Goal: Task Accomplishment & Management: Complete application form

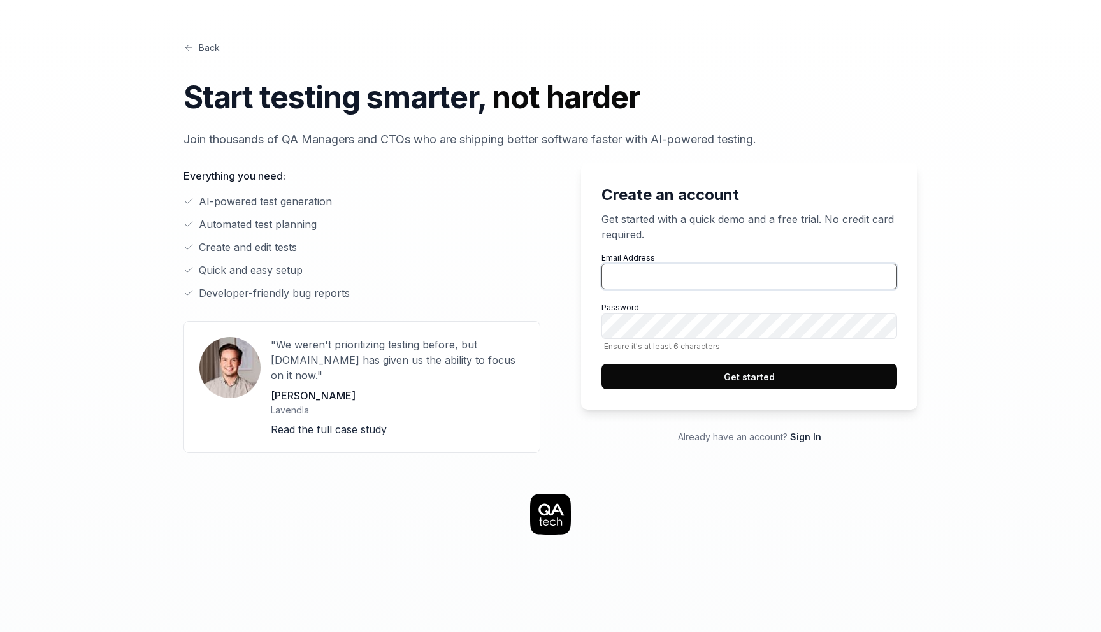
click at [690, 273] on input "Email Address" at bounding box center [749, 276] width 296 height 25
type input "[EMAIL_ADDRESS][PERSON_NAME][DOMAIN_NAME]"
click at [630, 374] on button "Get started" at bounding box center [749, 376] width 296 height 25
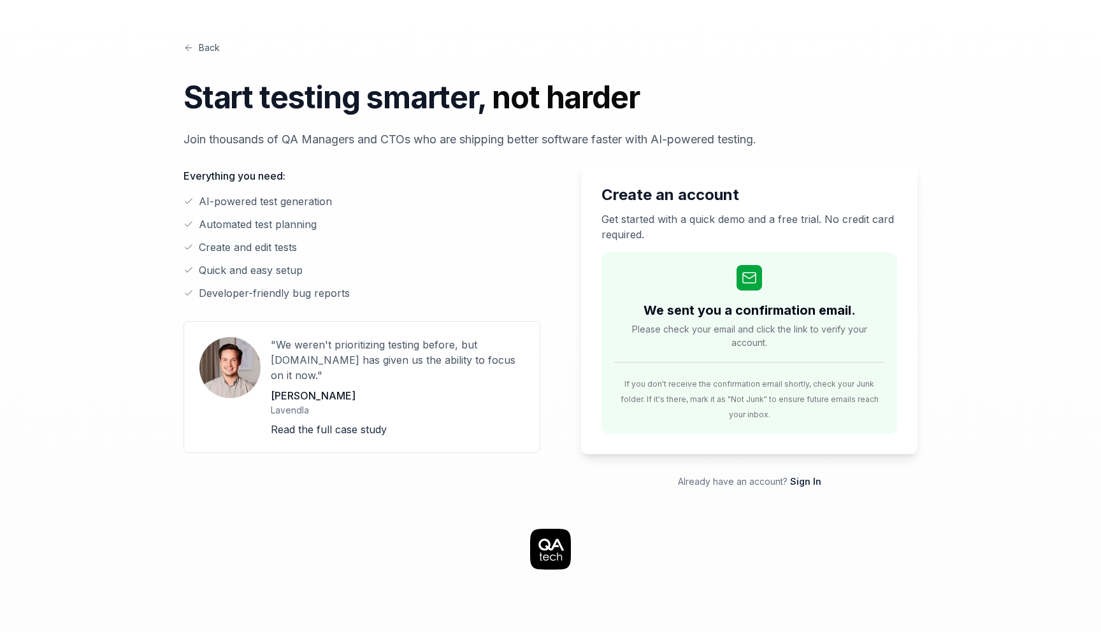
click at [711, 446] on div "Create an account Get started with a quick demo and a free trial. No credit car…" at bounding box center [738, 325] width 357 height 325
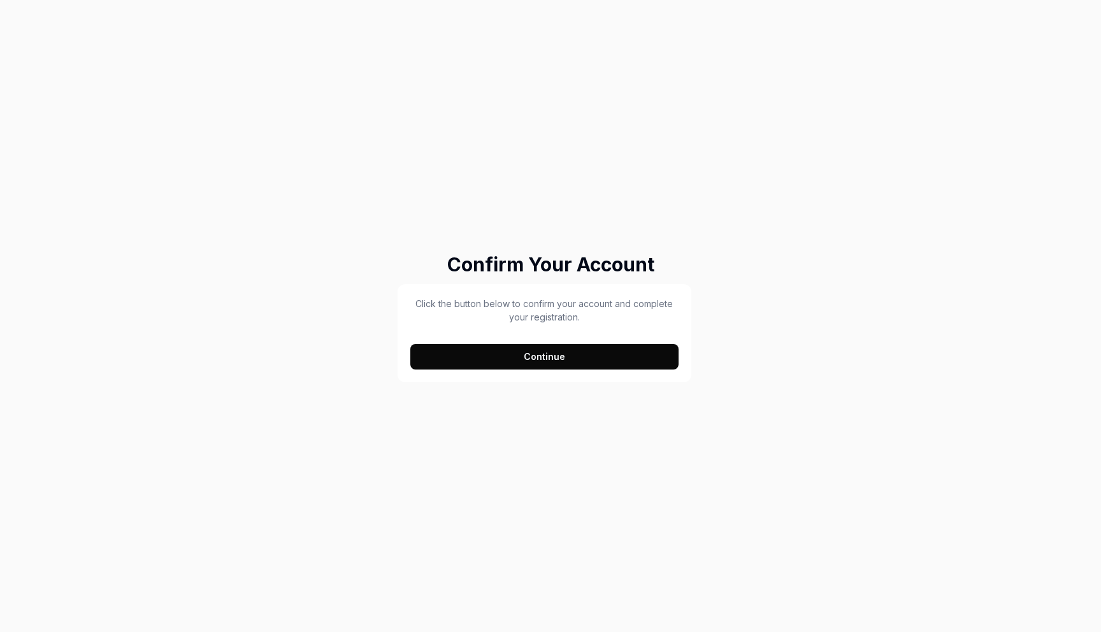
click at [577, 367] on button "Continue" at bounding box center [544, 356] width 268 height 25
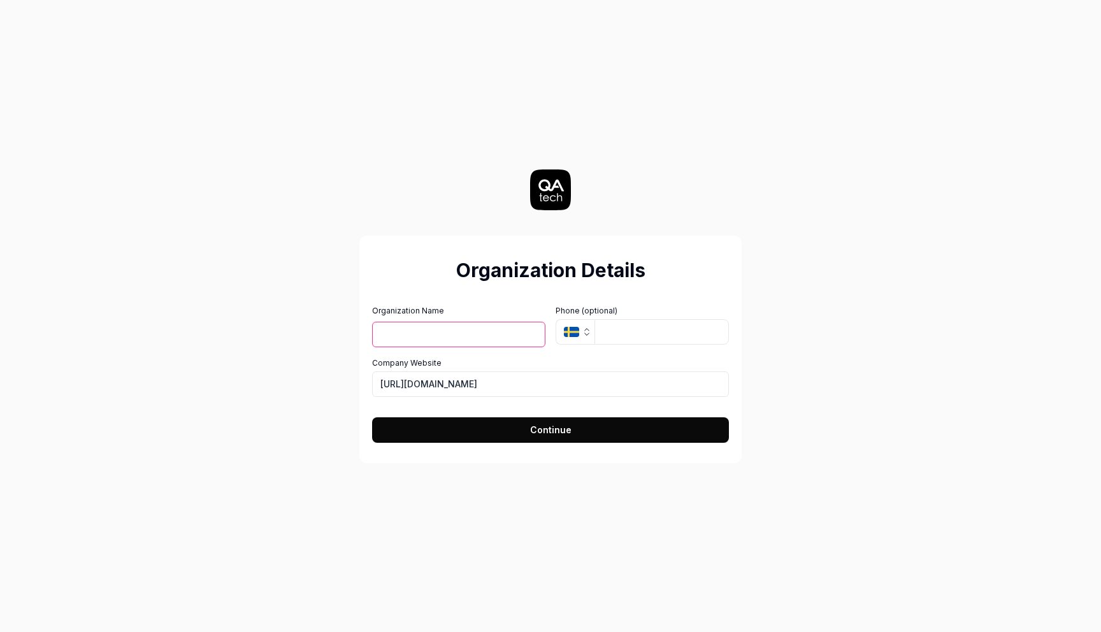
click at [473, 339] on input "Organization Name" at bounding box center [458, 334] width 173 height 25
type input "HolmSecurity"
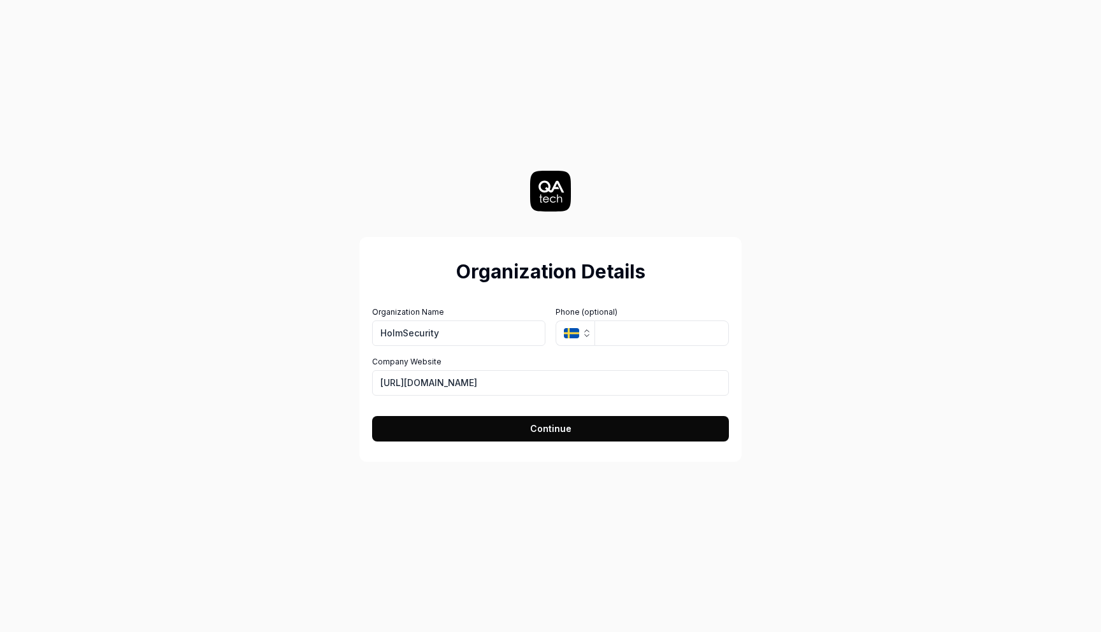
click at [575, 336] on icon "button" at bounding box center [571, 333] width 15 height 10
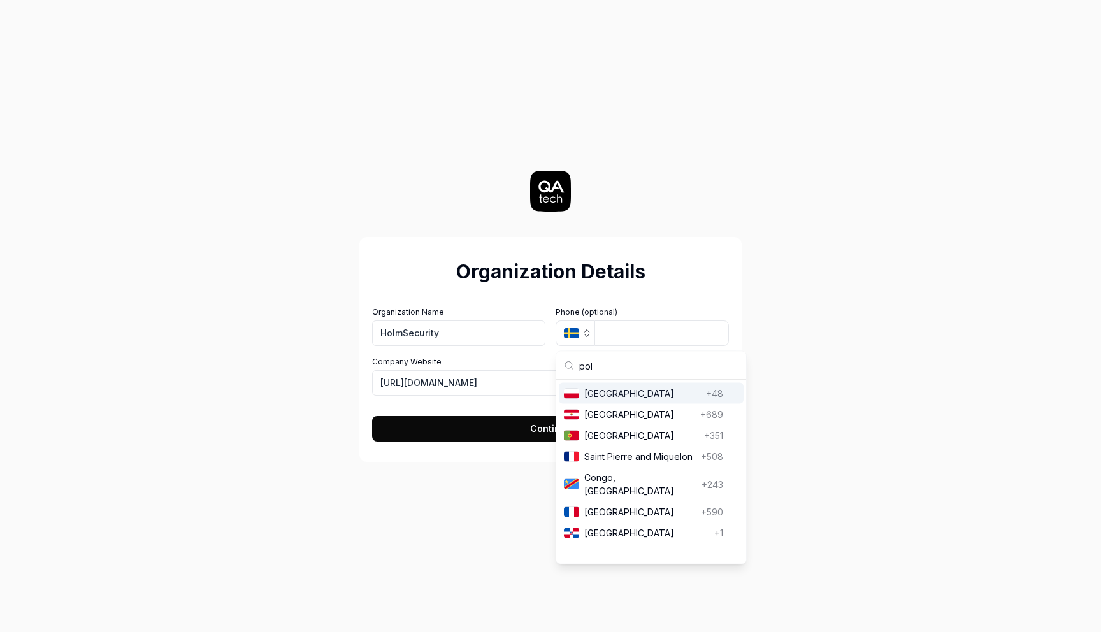
type input "pol"
click at [656, 389] on span "Poland" at bounding box center [642, 393] width 117 height 13
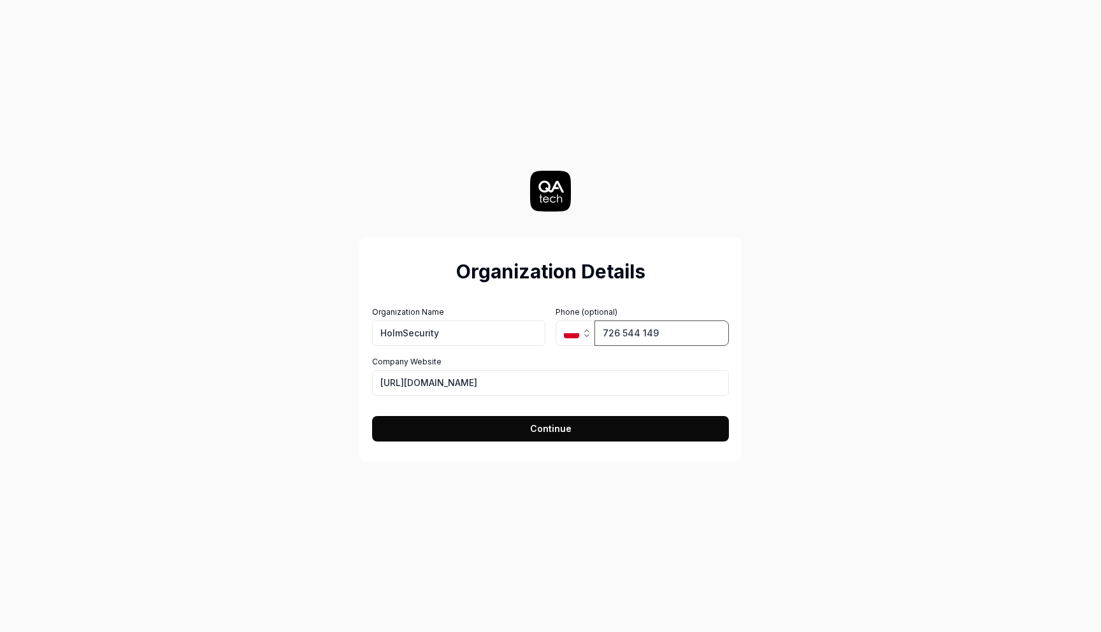
type input "726 544 149"
click at [601, 427] on button "Continue" at bounding box center [550, 428] width 357 height 25
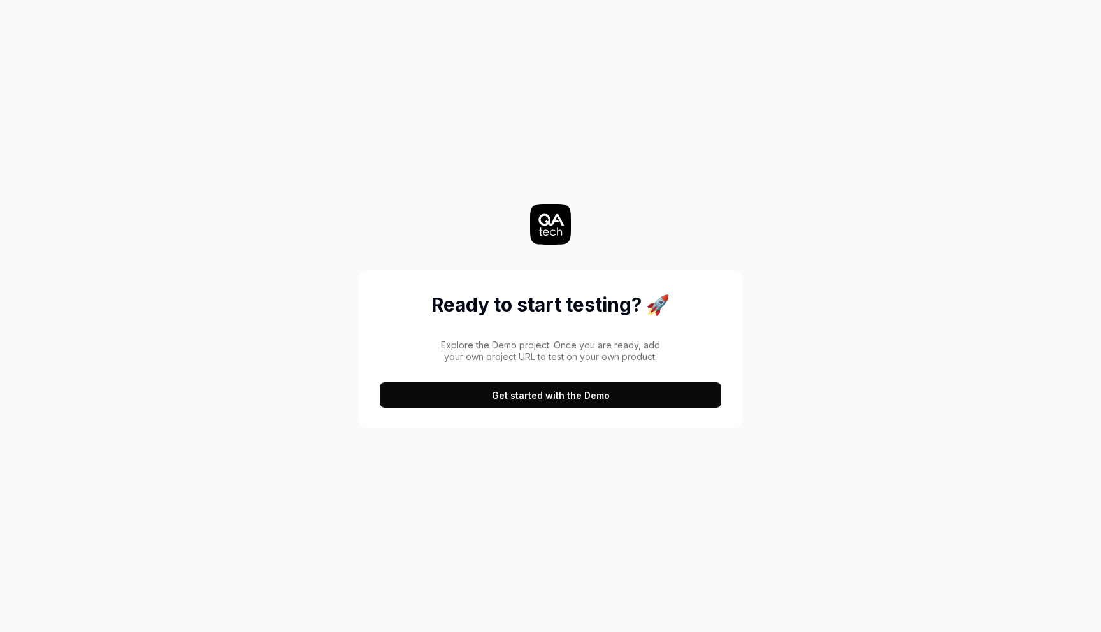
click at [469, 392] on button "Get started with the Demo" at bounding box center [550, 394] width 341 height 25
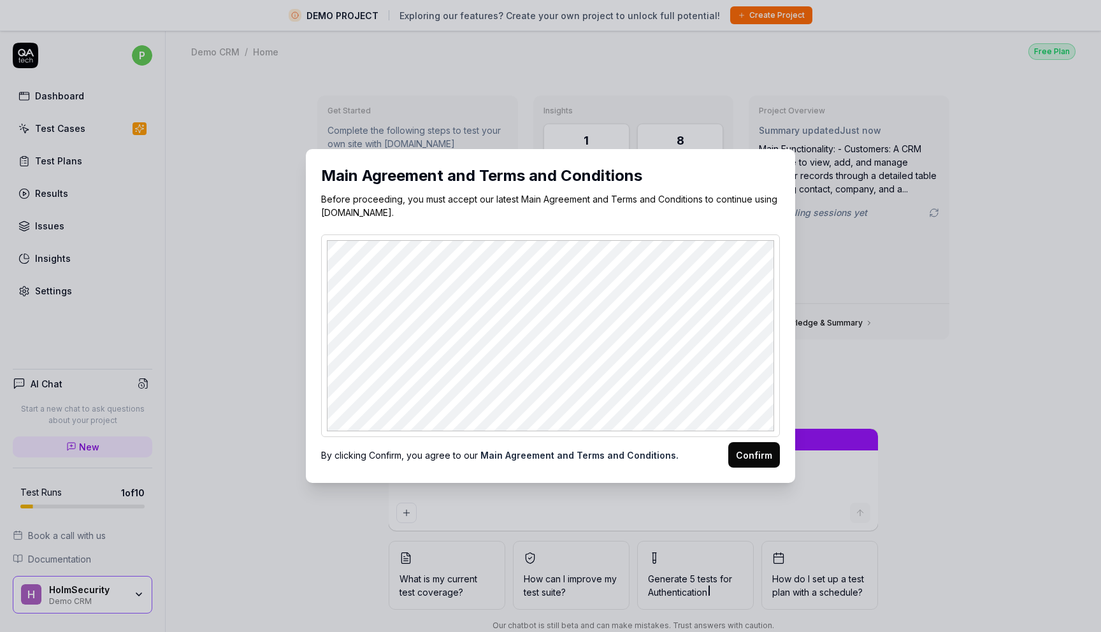
click at [769, 460] on button "Confirm" at bounding box center [754, 454] width 52 height 25
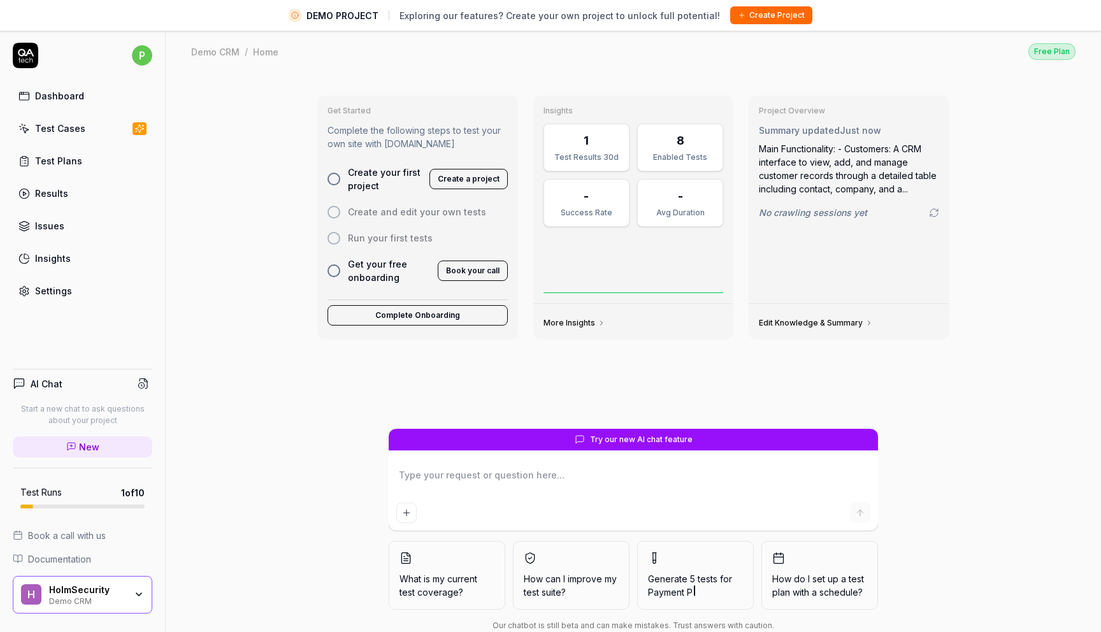
click at [589, 152] on div "Test Results 30d" at bounding box center [586, 157] width 69 height 11
click at [673, 143] on div "8" at bounding box center [679, 140] width 69 height 17
click at [23, 57] on icon at bounding box center [25, 55] width 25 height 25
click at [138, 59] on html "DEMO PROJECT Exploring our features? Create your own project to unlock full pot…" at bounding box center [550, 331] width 1101 height 662
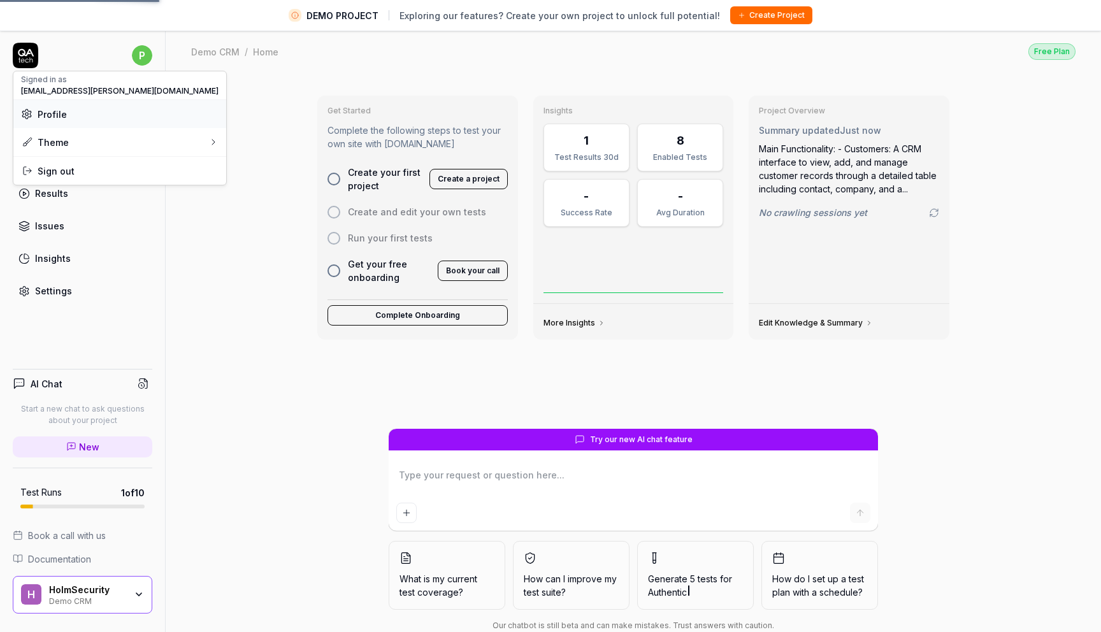
click at [58, 117] on span "Profile" at bounding box center [52, 114] width 29 height 13
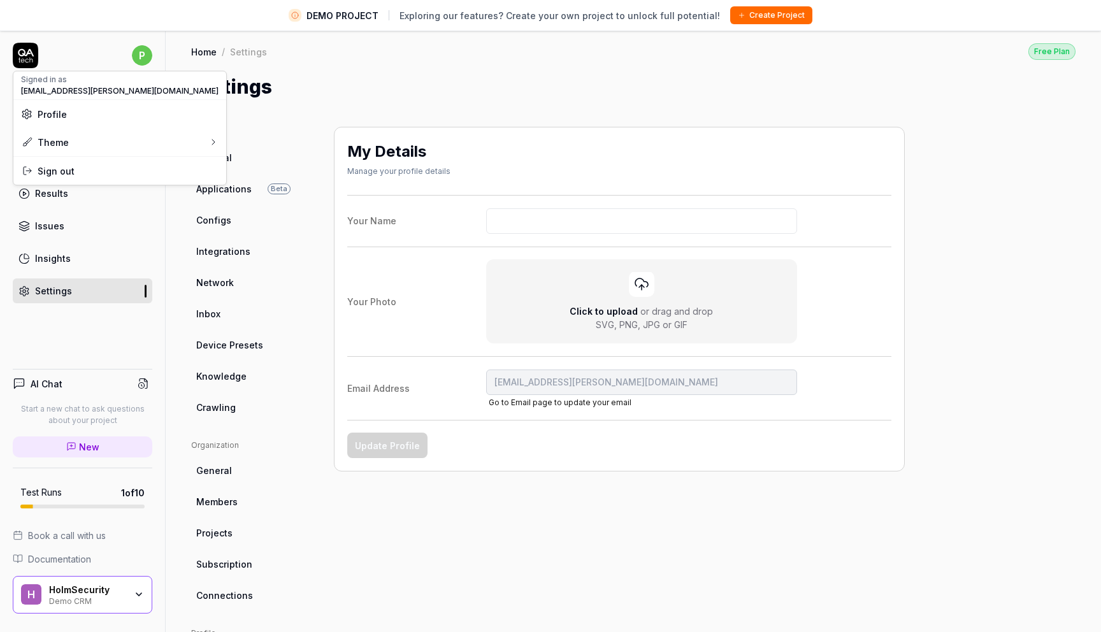
click at [57, 113] on span "Profile" at bounding box center [52, 114] width 29 height 13
click at [211, 457] on html "DEMO PROJECT Exploring our features? Create your own project to unlock full pot…" at bounding box center [550, 331] width 1101 height 662
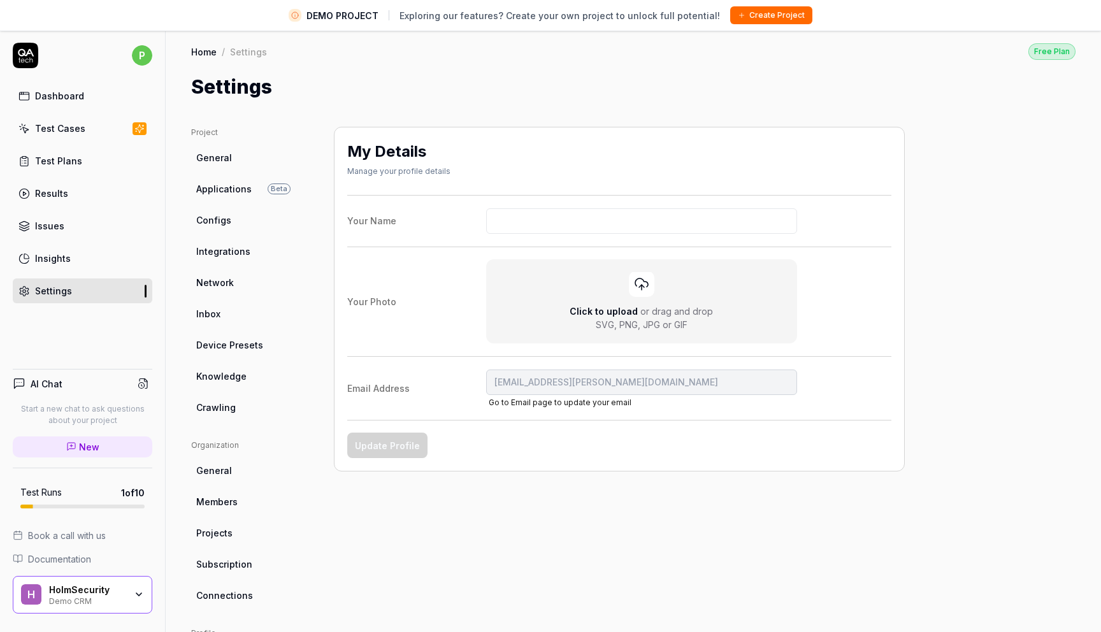
click at [211, 467] on span "General" at bounding box center [214, 470] width 36 height 13
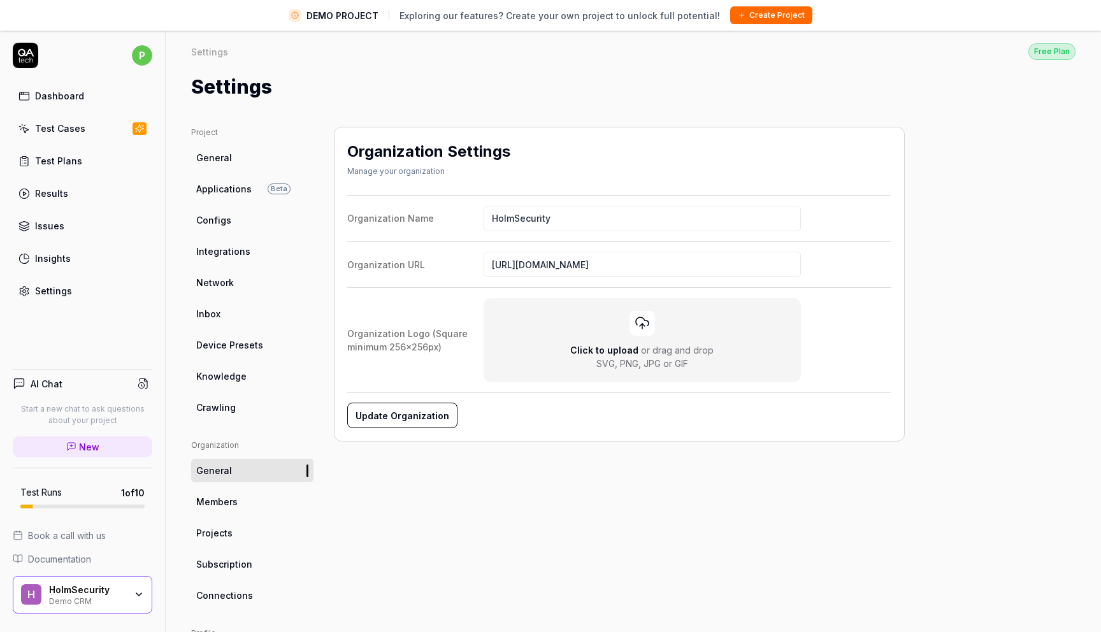
click at [245, 499] on link "Members" at bounding box center [252, 502] width 122 height 24
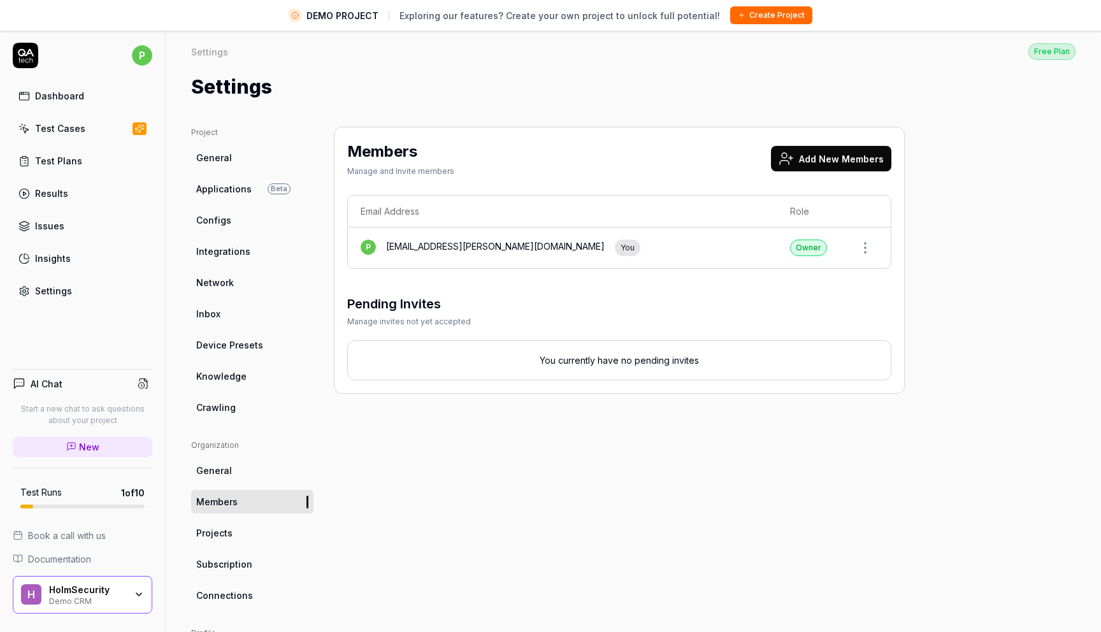
click at [237, 532] on link "Projects" at bounding box center [252, 533] width 122 height 24
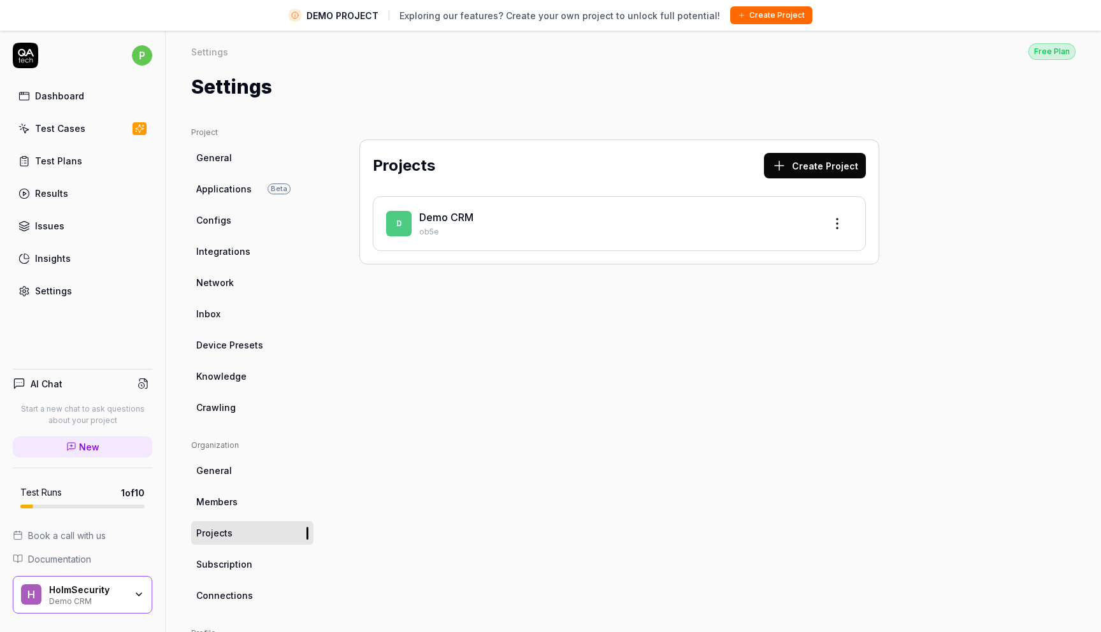
click at [234, 568] on span "Subscription" at bounding box center [224, 563] width 56 height 13
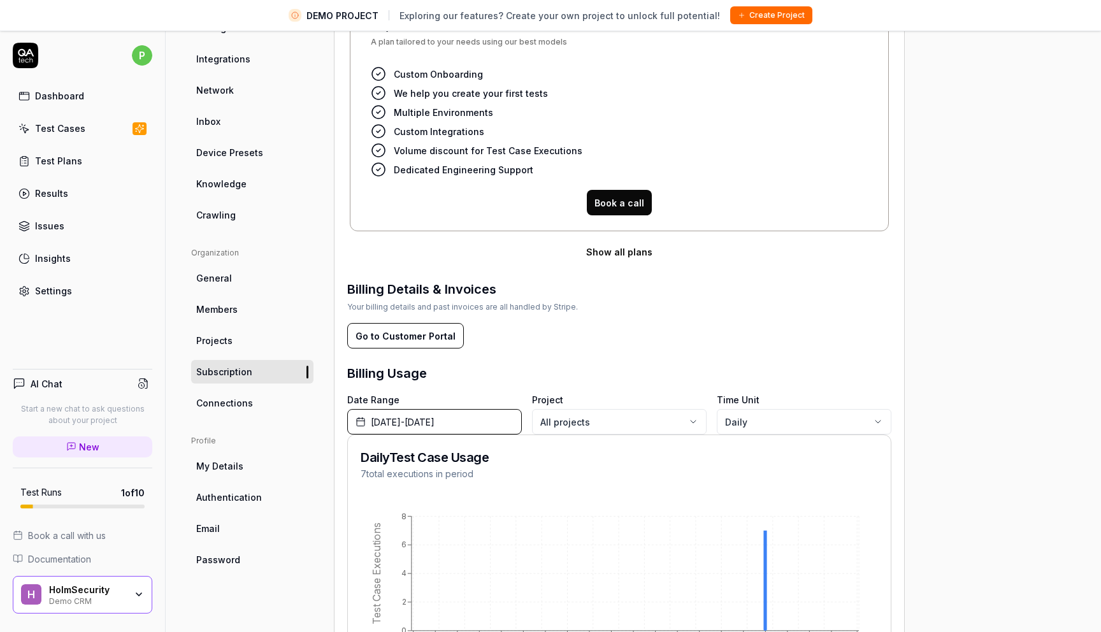
scroll to position [202, 0]
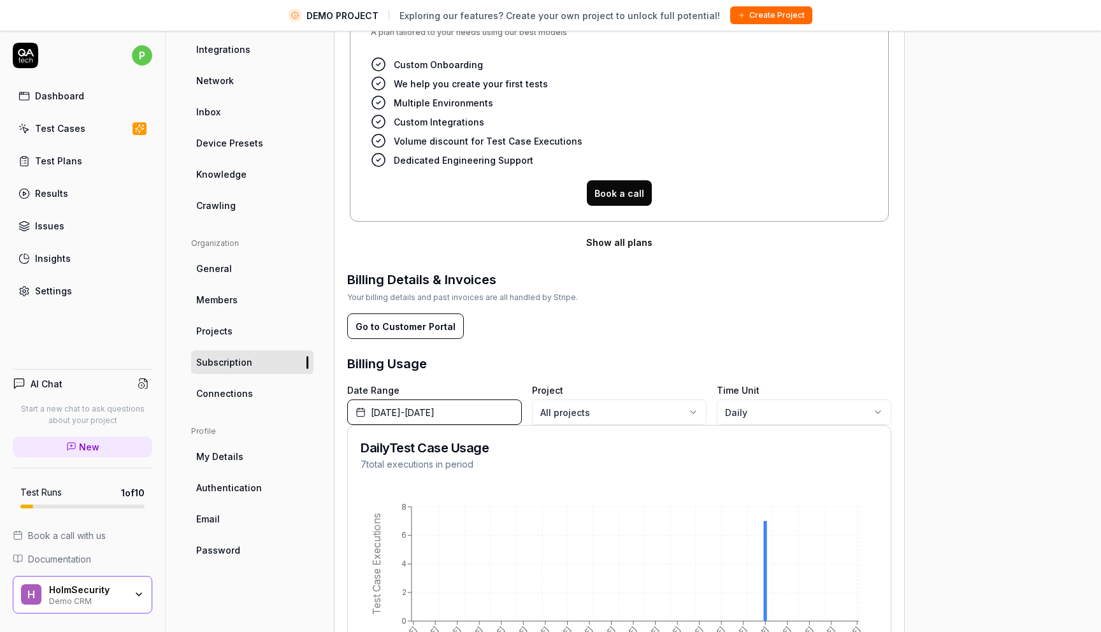
click at [226, 451] on span "My Details" at bounding box center [219, 456] width 47 height 13
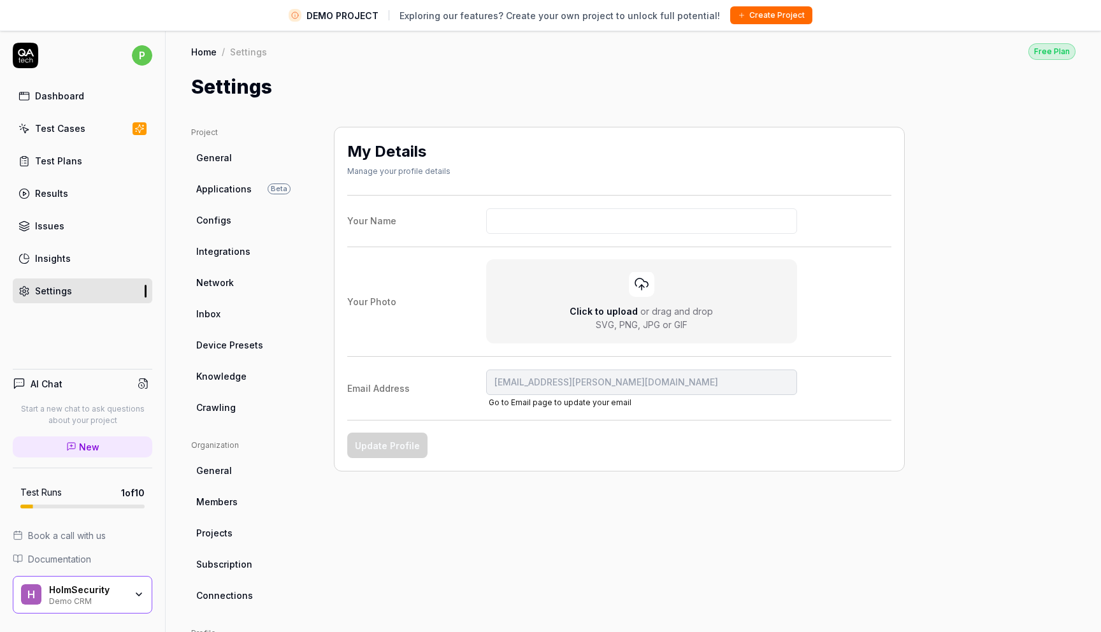
click at [232, 159] on link "General" at bounding box center [252, 158] width 122 height 24
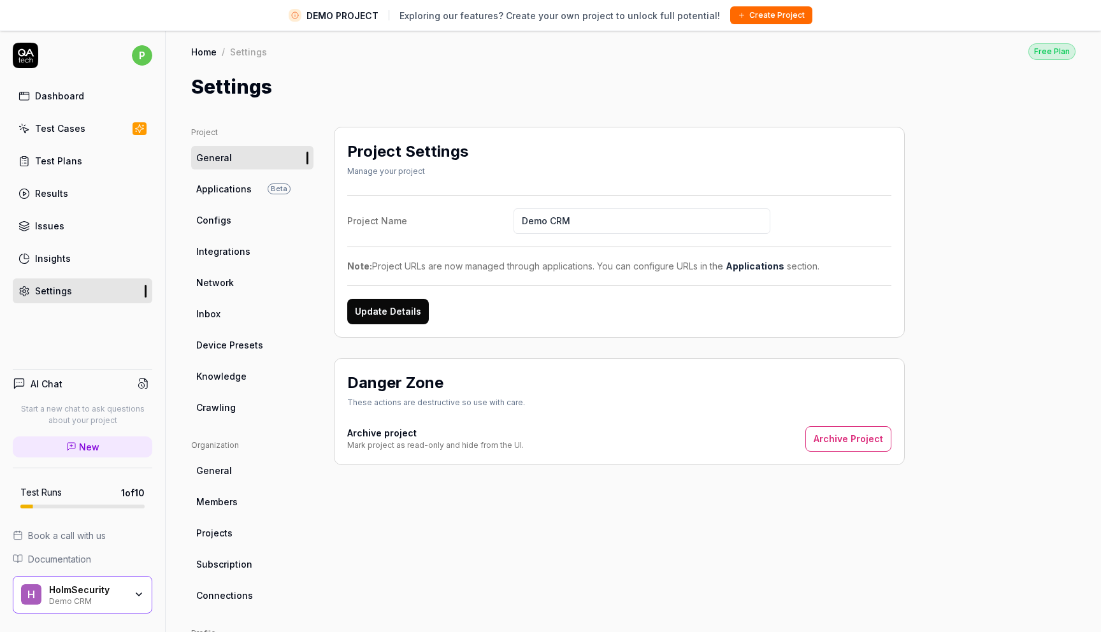
click at [243, 194] on span "Applications" at bounding box center [223, 188] width 55 height 13
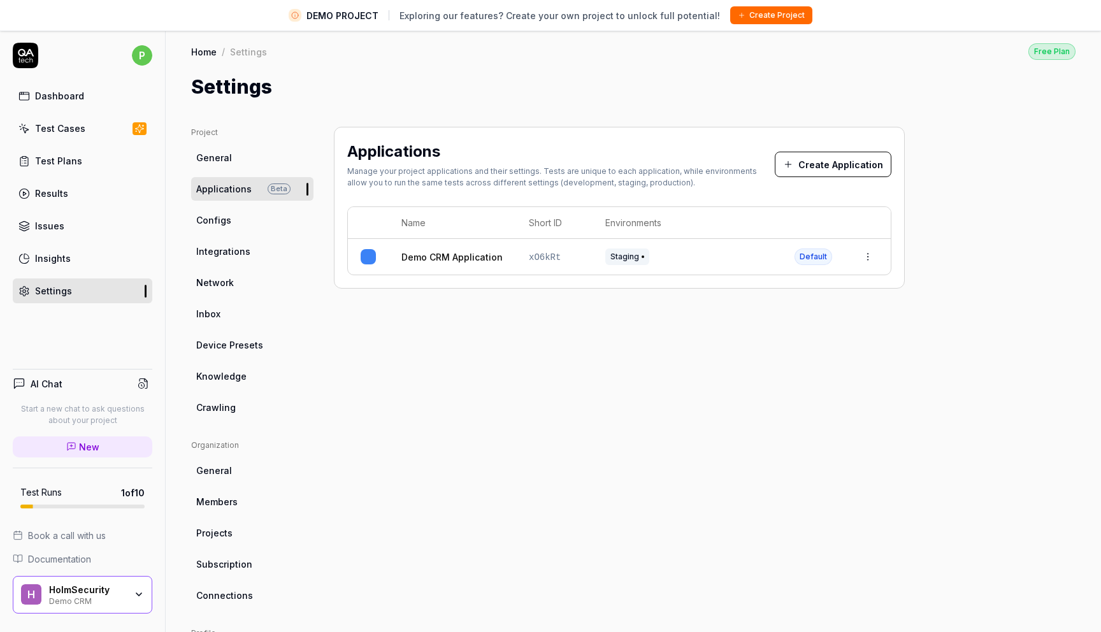
click at [233, 221] on link "Configs" at bounding box center [252, 220] width 122 height 24
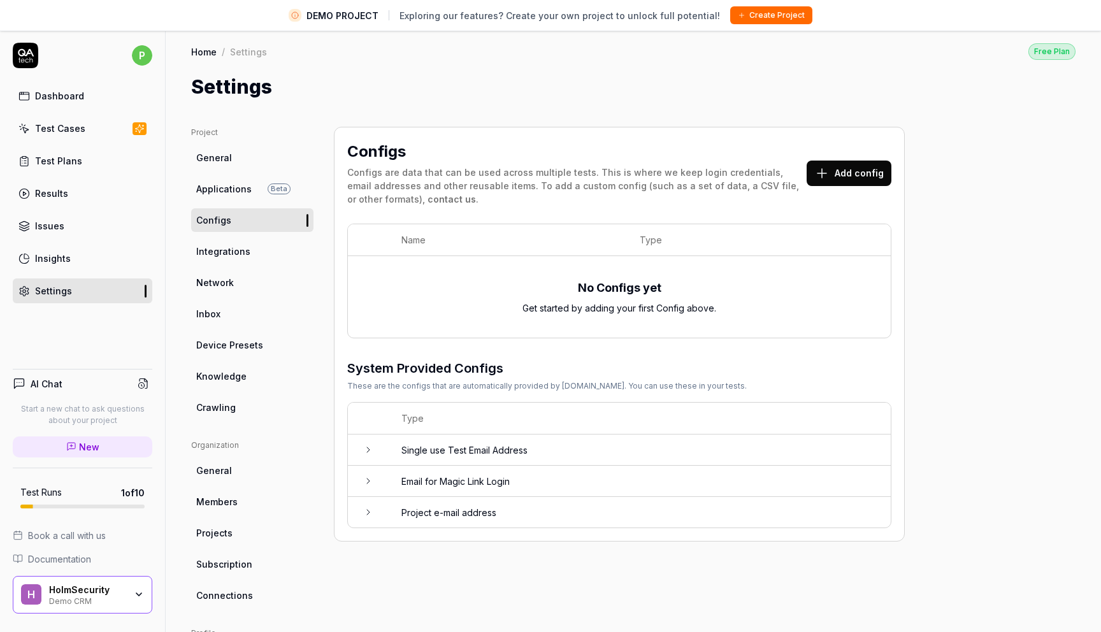
click at [233, 250] on span "Integrations" at bounding box center [223, 251] width 54 height 13
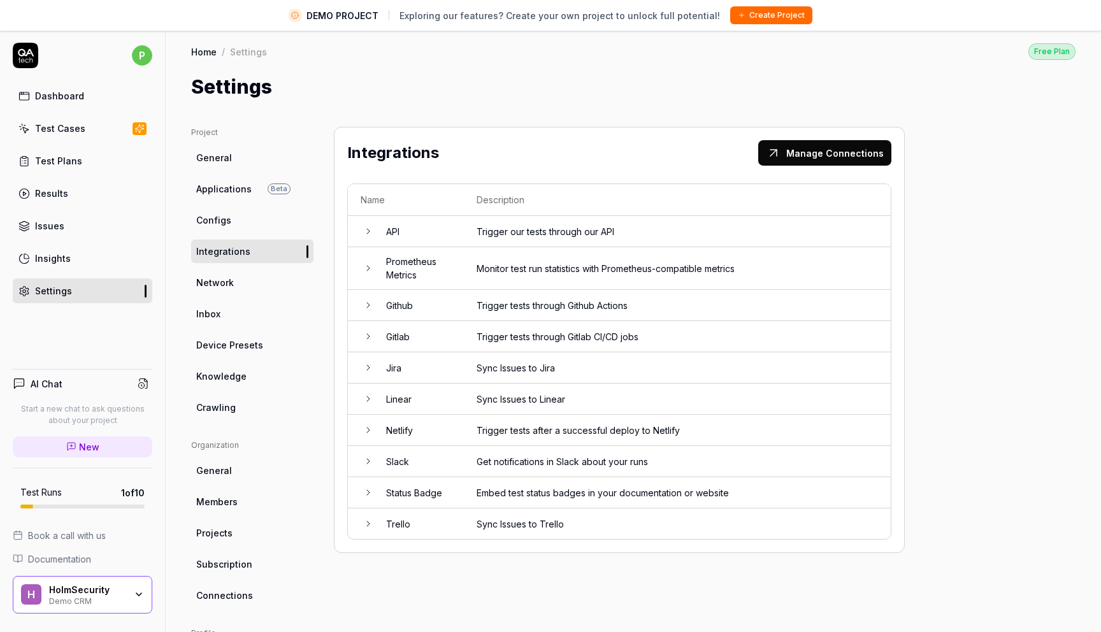
click at [232, 281] on span "Network" at bounding box center [215, 282] width 38 height 13
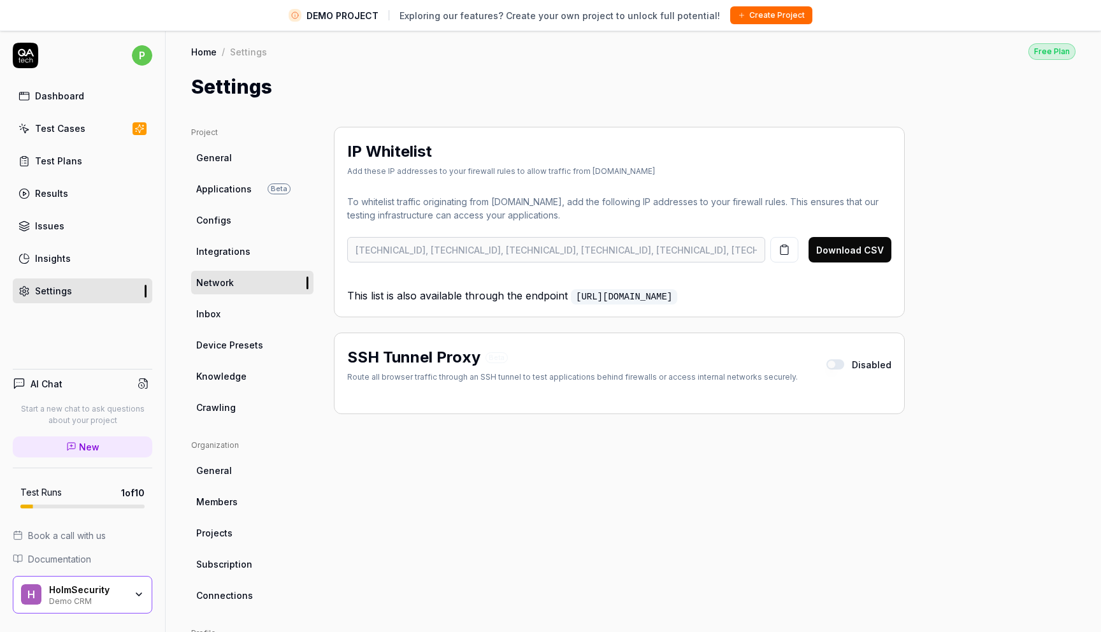
click at [242, 323] on link "Inbox" at bounding box center [252, 314] width 122 height 24
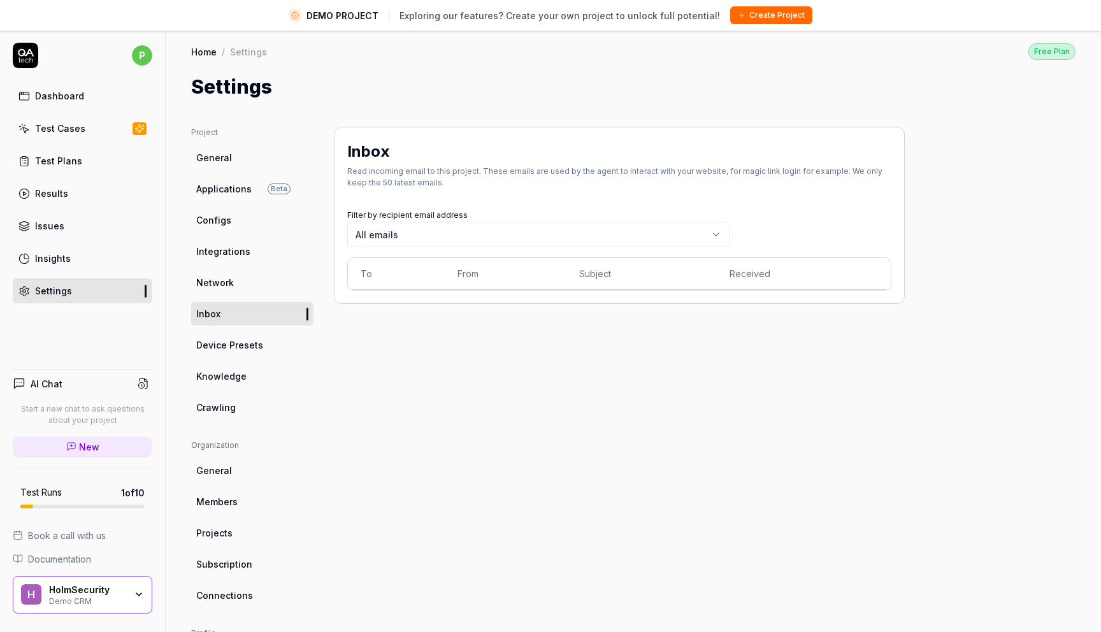
click at [243, 351] on span "Device Presets" at bounding box center [229, 344] width 67 height 13
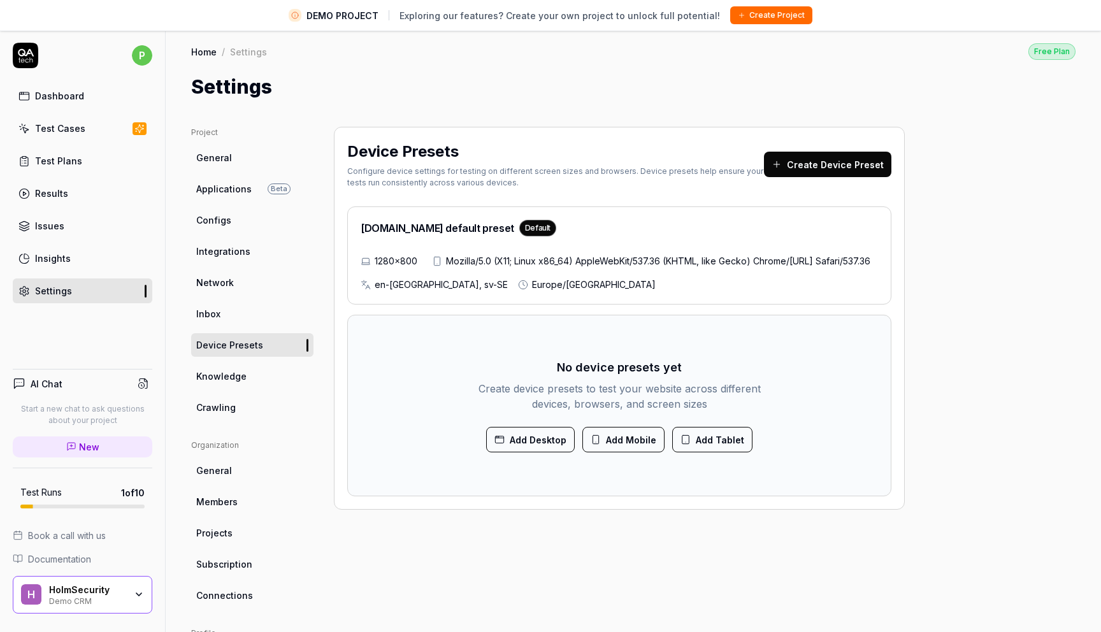
click at [238, 376] on span "Knowledge" at bounding box center [221, 375] width 50 height 13
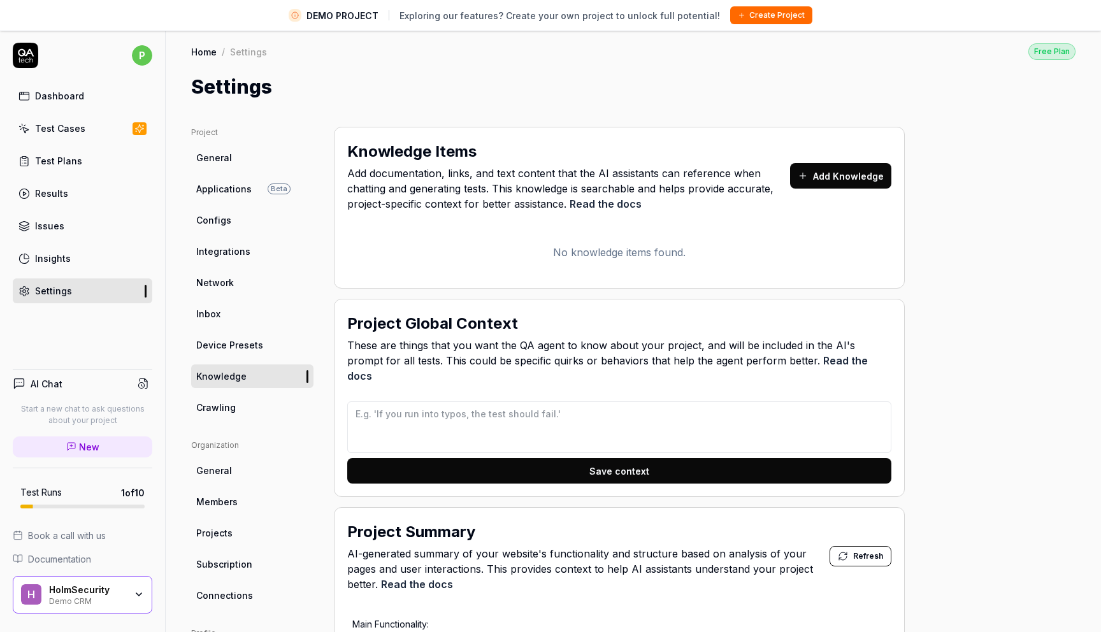
click at [232, 409] on span "Crawling" at bounding box center [215, 407] width 39 height 13
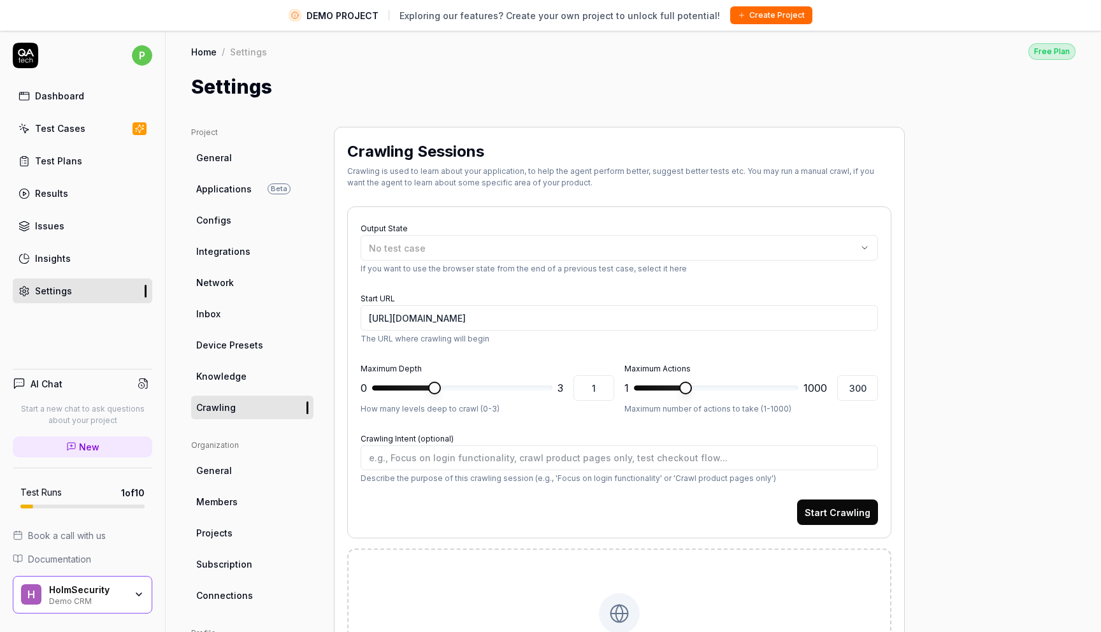
click at [234, 456] on ul "Organization General Members Projects Subscription Connections" at bounding box center [252, 522] width 122 height 167
click at [231, 471] on link "General" at bounding box center [252, 471] width 122 height 24
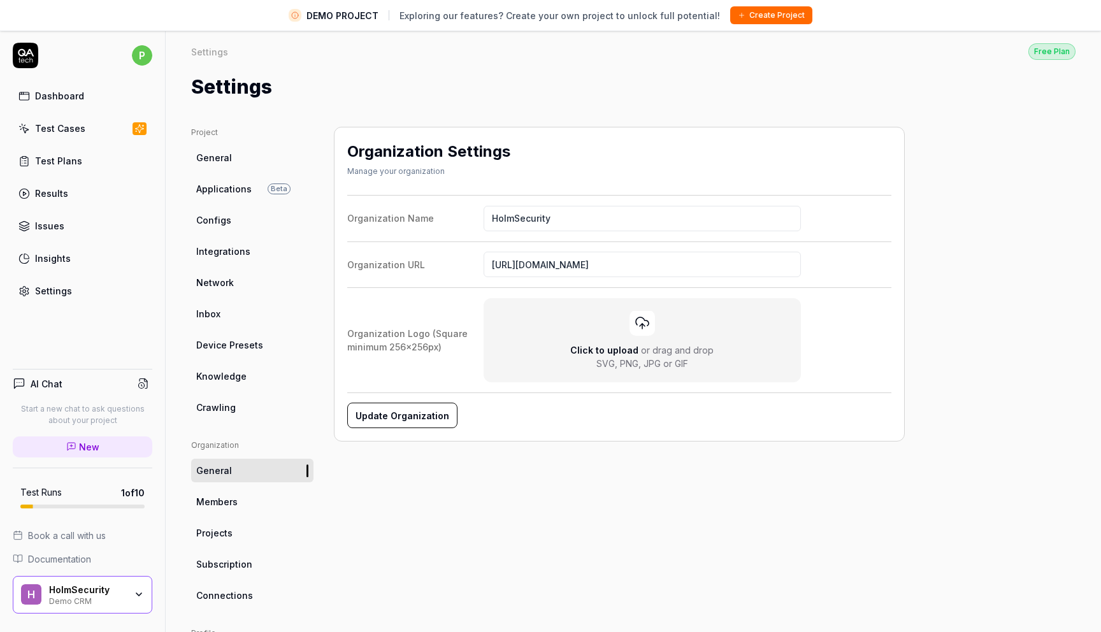
click at [239, 491] on link "Members" at bounding box center [252, 502] width 122 height 24
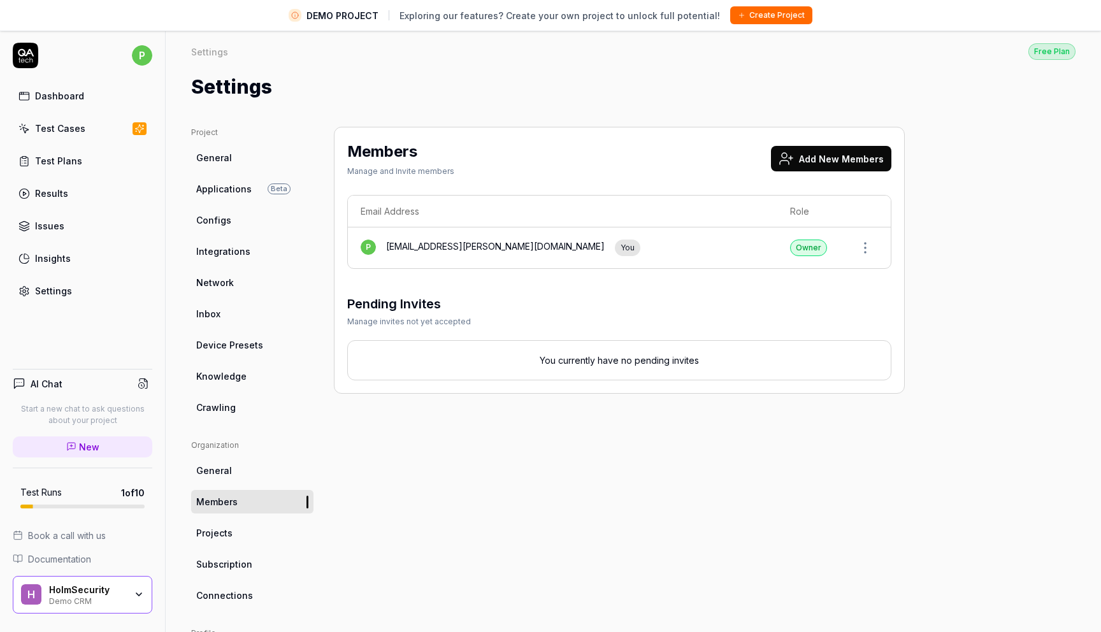
click at [227, 534] on span "Projects" at bounding box center [214, 532] width 36 height 13
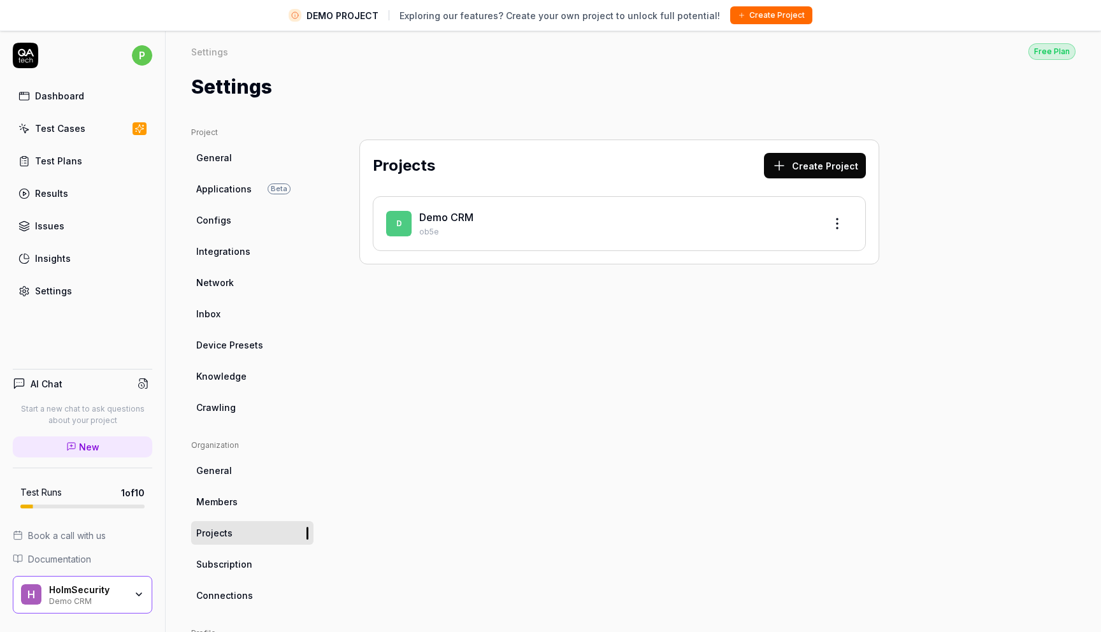
click at [225, 570] on link "Subscription" at bounding box center [252, 564] width 122 height 24
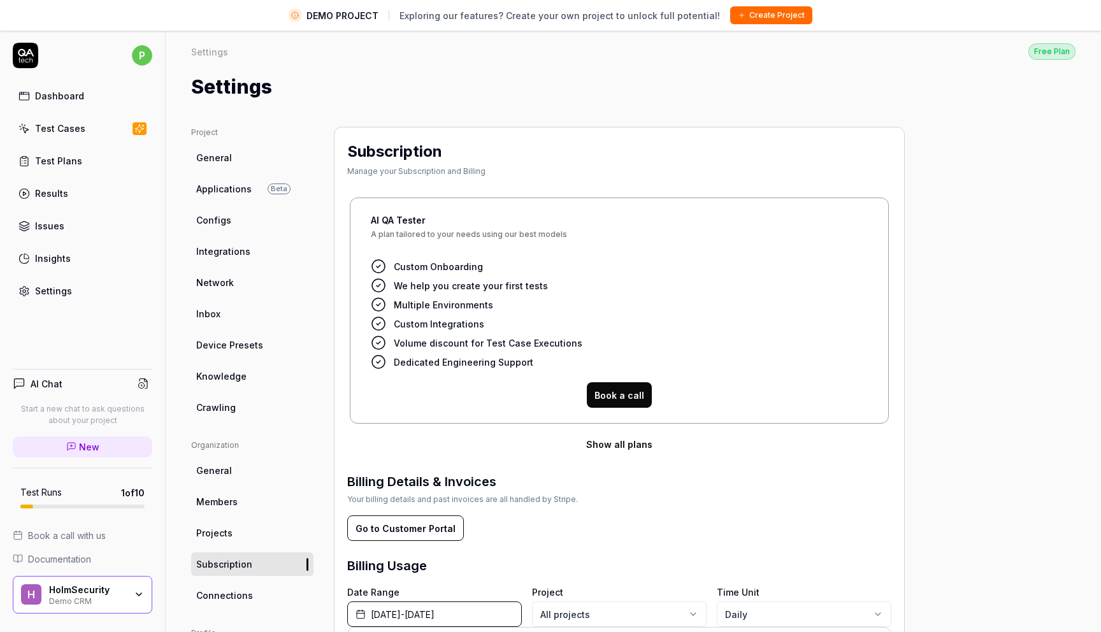
click at [223, 594] on span "Connections" at bounding box center [224, 594] width 57 height 13
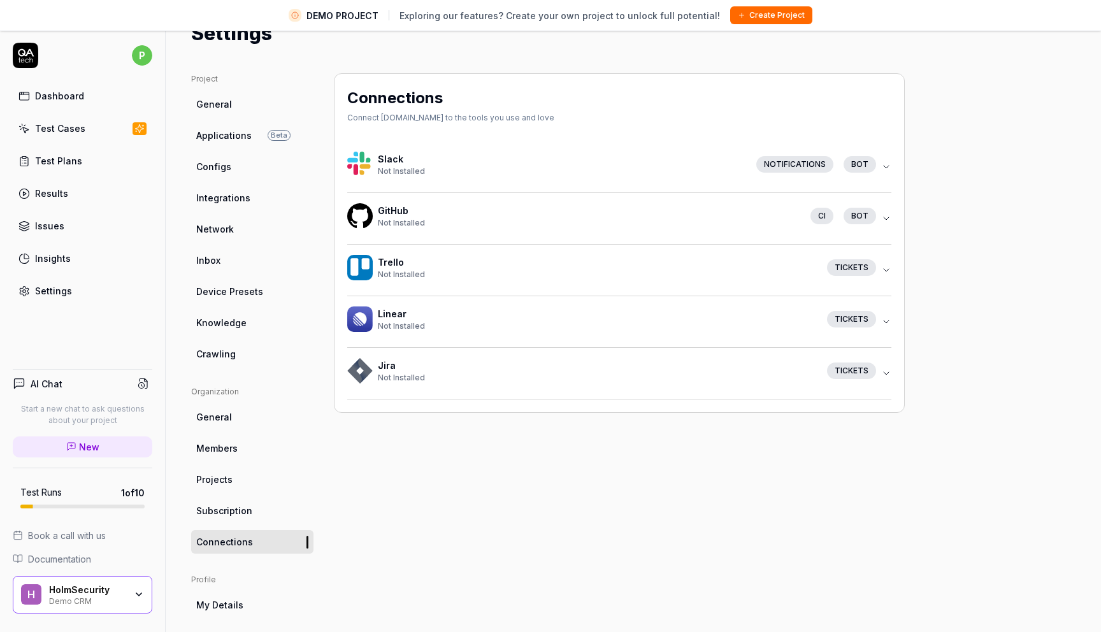
scroll to position [127, 0]
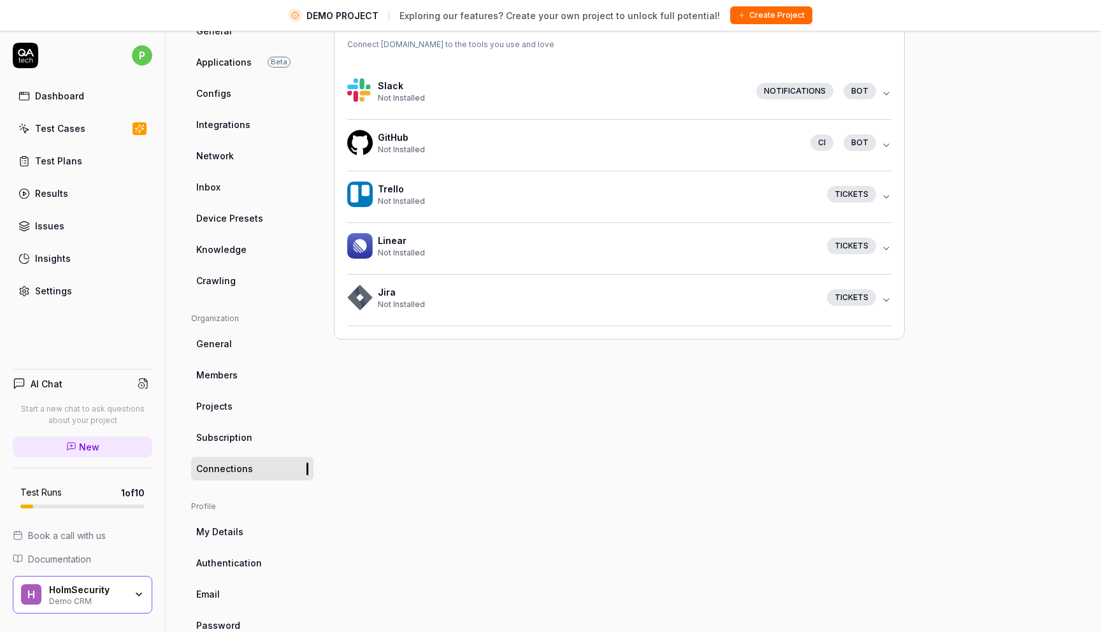
click at [236, 525] on span "My Details" at bounding box center [219, 531] width 47 height 13
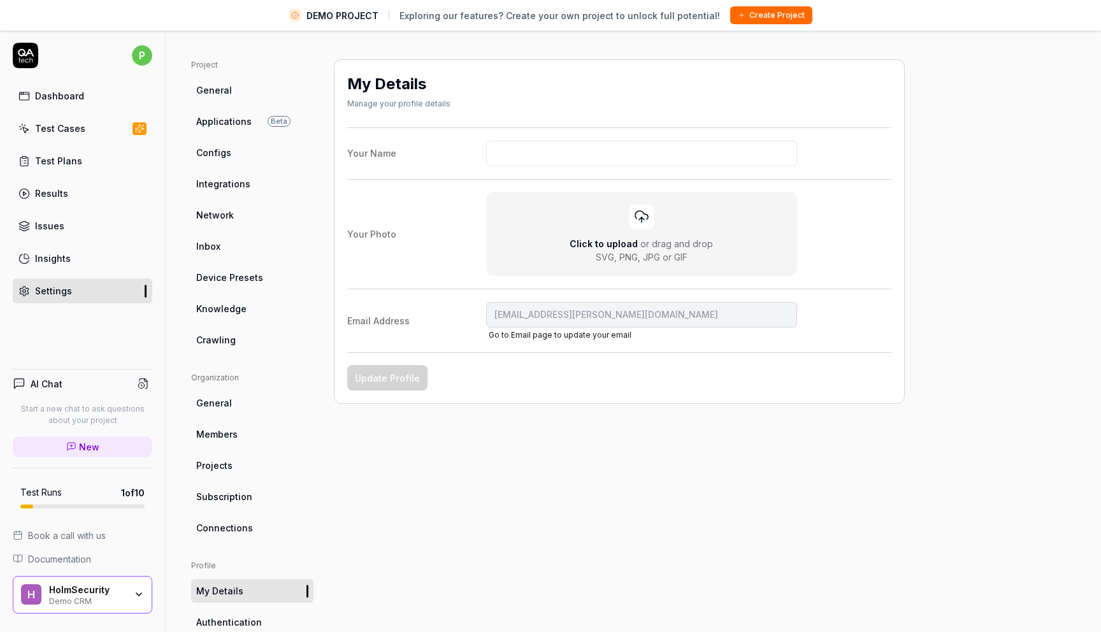
scroll to position [127, 0]
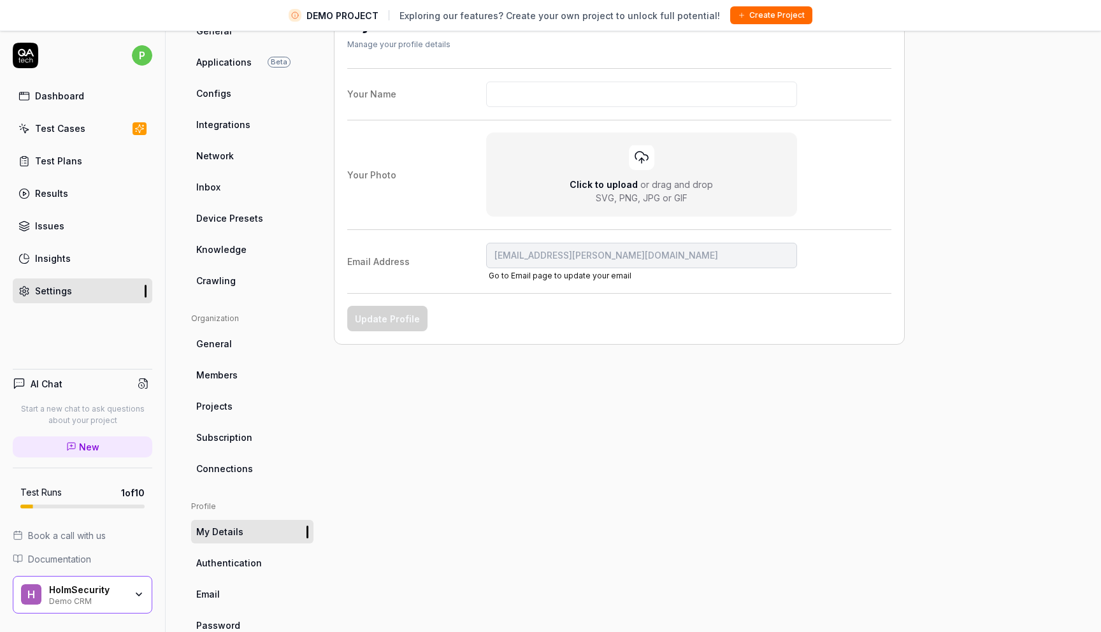
click at [238, 558] on span "Authentication" at bounding box center [229, 562] width 66 height 13
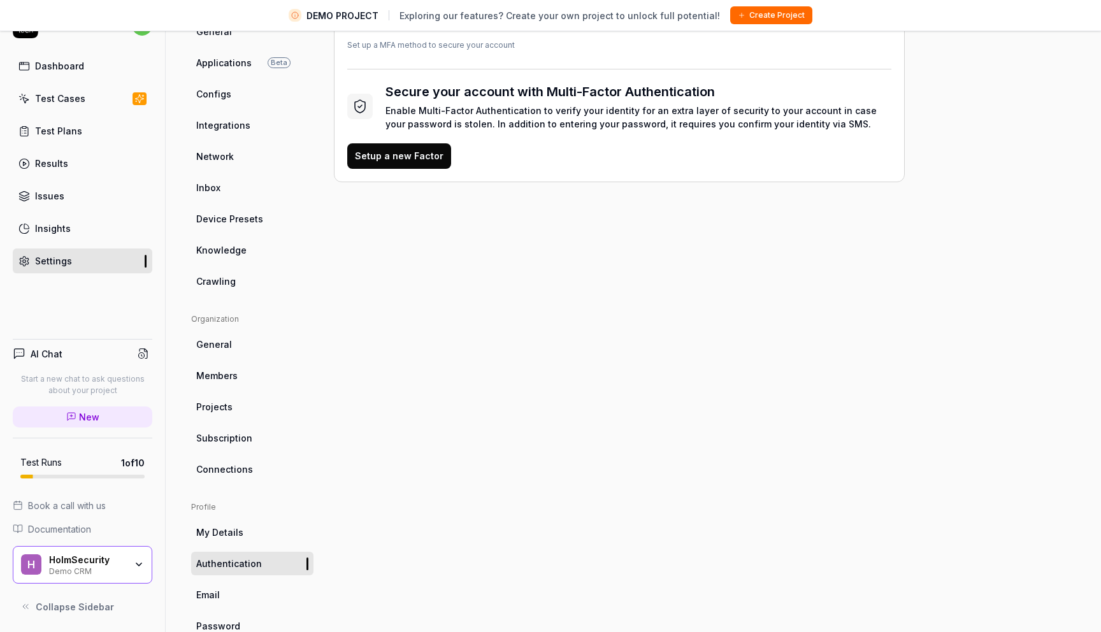
scroll to position [127, 0]
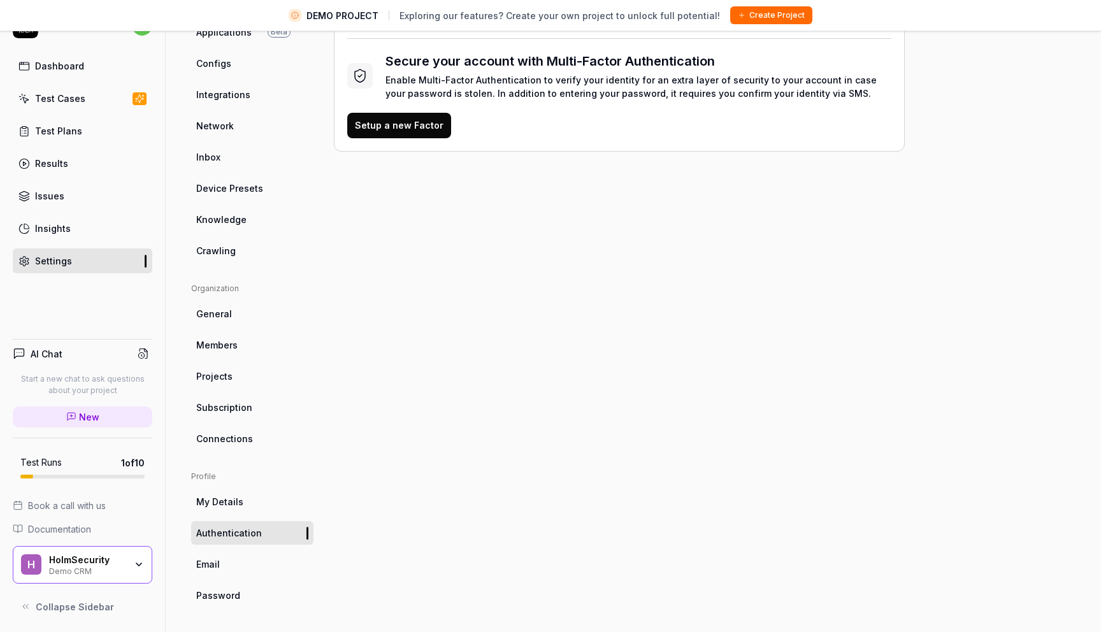
click at [219, 588] on span "Password" at bounding box center [218, 594] width 44 height 13
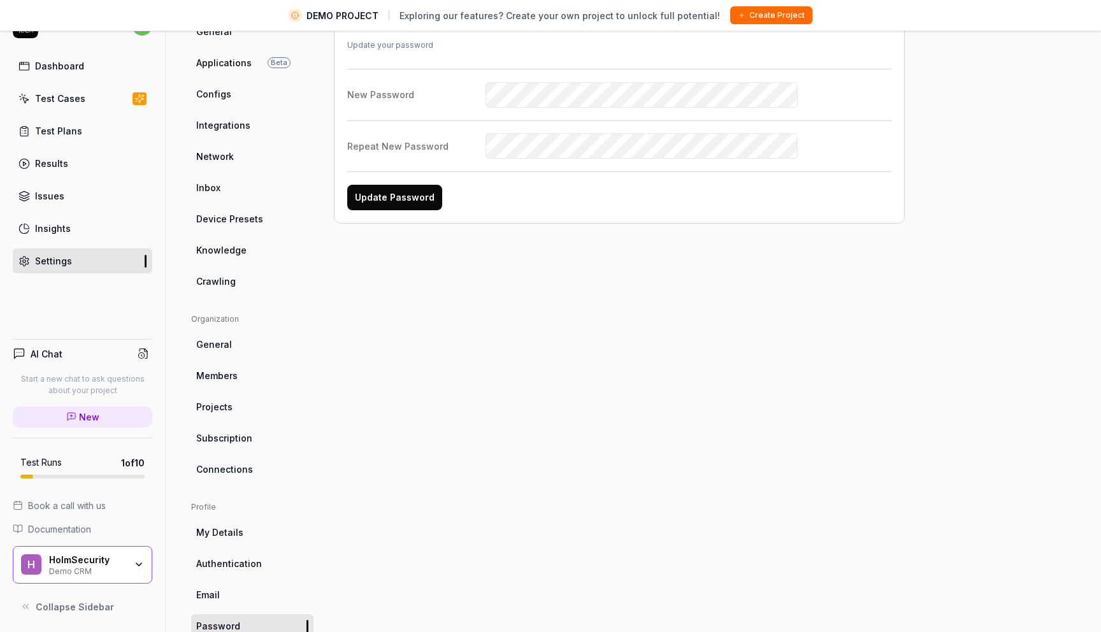
click at [119, 561] on div "HolmSecurity" at bounding box center [87, 559] width 76 height 11
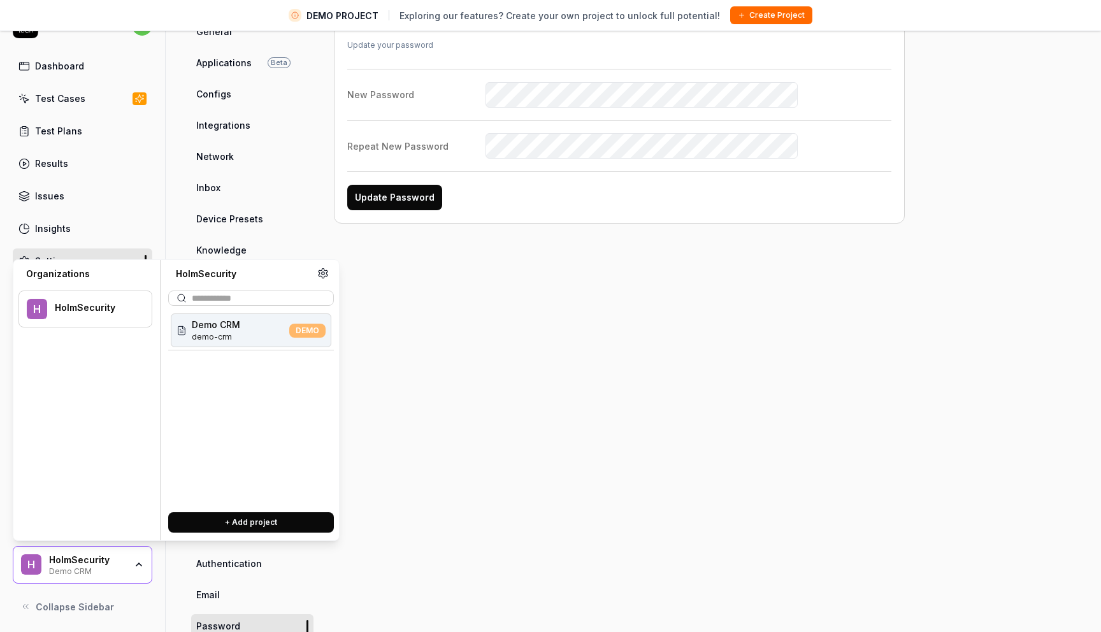
click at [118, 562] on div "HolmSecurity" at bounding box center [87, 559] width 76 height 11
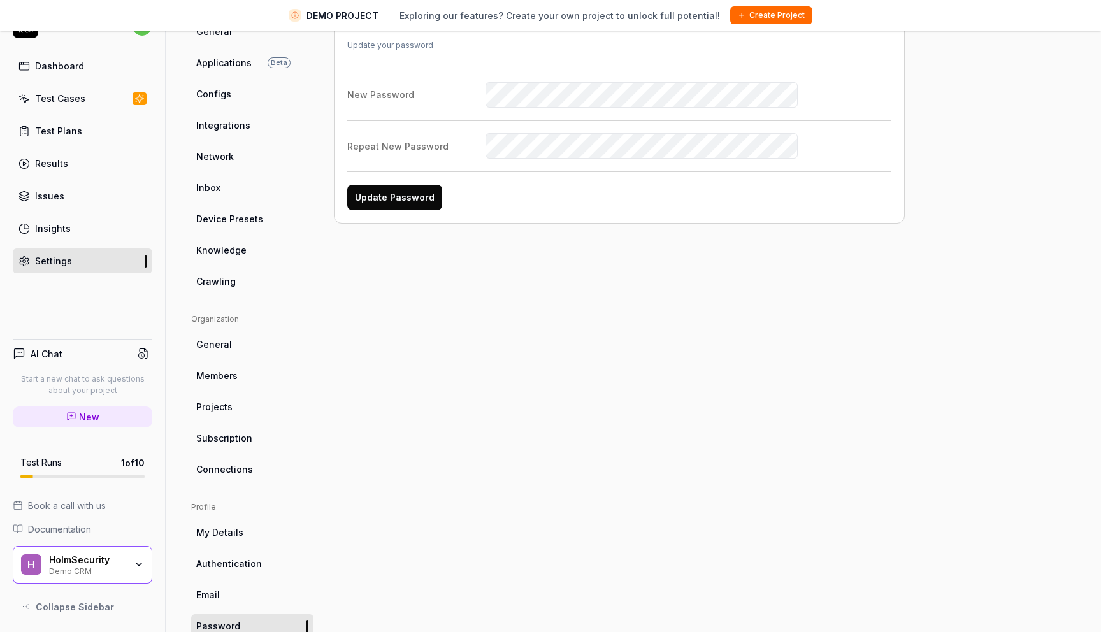
scroll to position [0, 0]
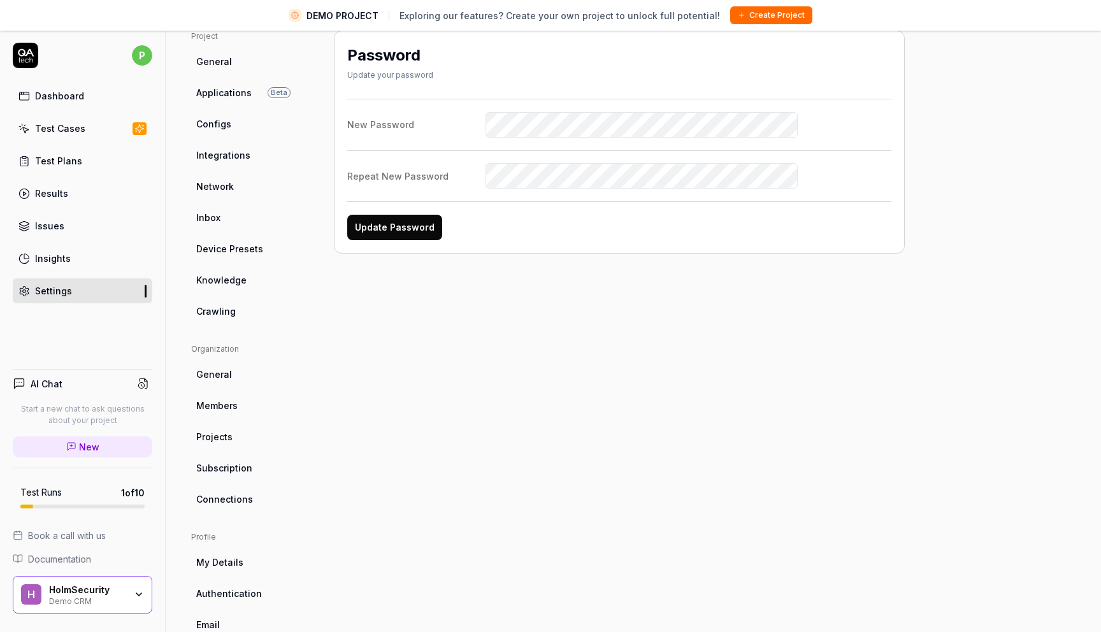
click at [62, 99] on div "Dashboard" at bounding box center [59, 95] width 49 height 13
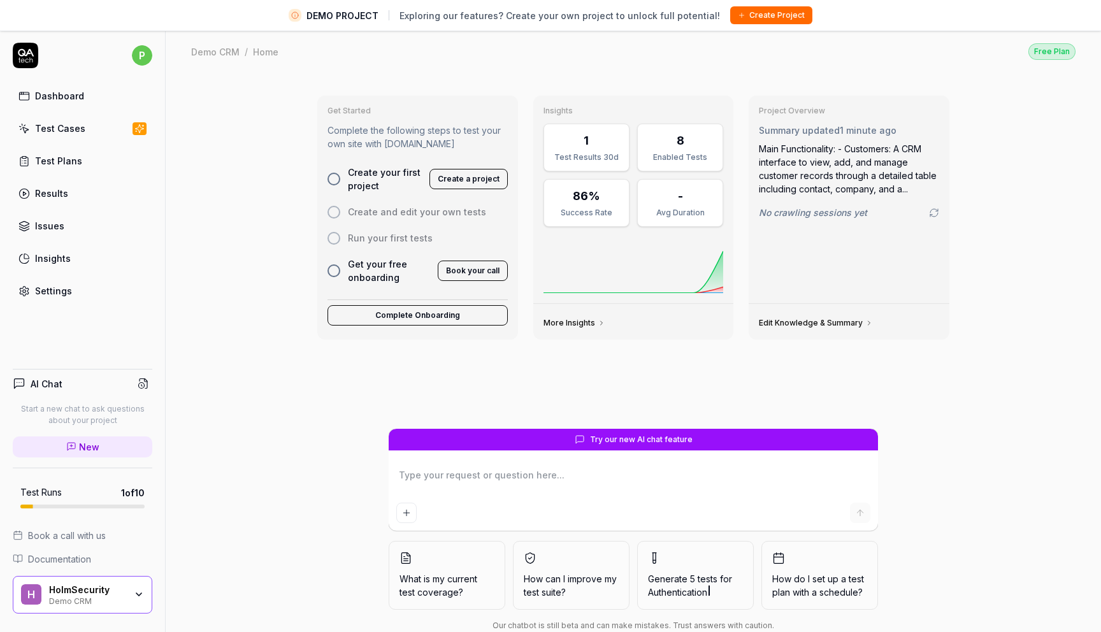
click at [145, 53] on html "DEMO PROJECT Exploring our features? Create your own project to unlock full pot…" at bounding box center [550, 331] width 1101 height 662
click at [215, 85] on html "DEMO PROJECT Exploring our features? Create your own project to unlock full pot…" at bounding box center [550, 331] width 1101 height 662
click at [473, 183] on button "Create a project" at bounding box center [468, 179] width 78 height 20
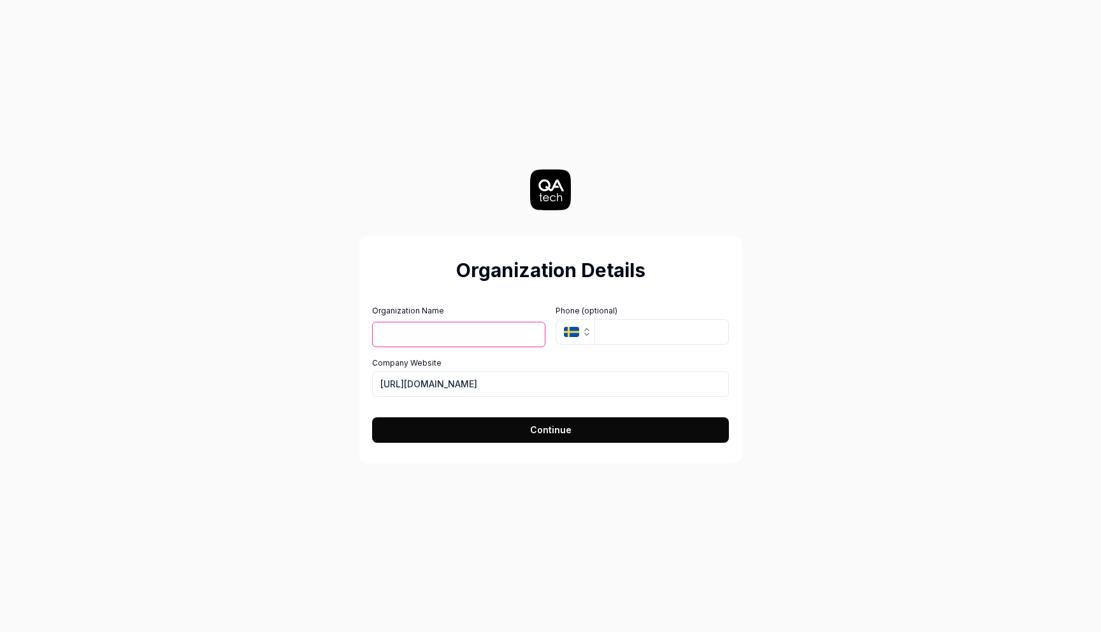
click at [560, 199] on icon at bounding box center [550, 189] width 41 height 41
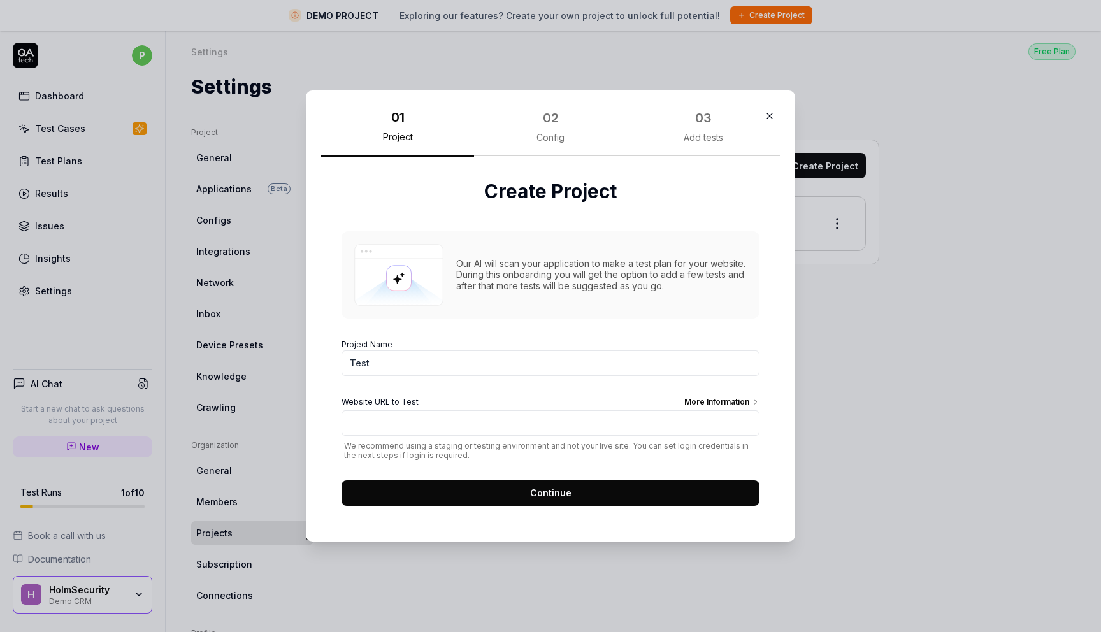
type input "Test"
click at [573, 403] on div "Website URL to Test More Information" at bounding box center [550, 403] width 418 height 14
click at [573, 410] on input "Website URL to Test More Information" at bounding box center [550, 422] width 418 height 25
click at [567, 379] on form "Project Name Test Website URL to Test More Information We recommend using a sta…" at bounding box center [550, 418] width 418 height 175
click at [767, 113] on icon "button" at bounding box center [770, 116] width 6 height 6
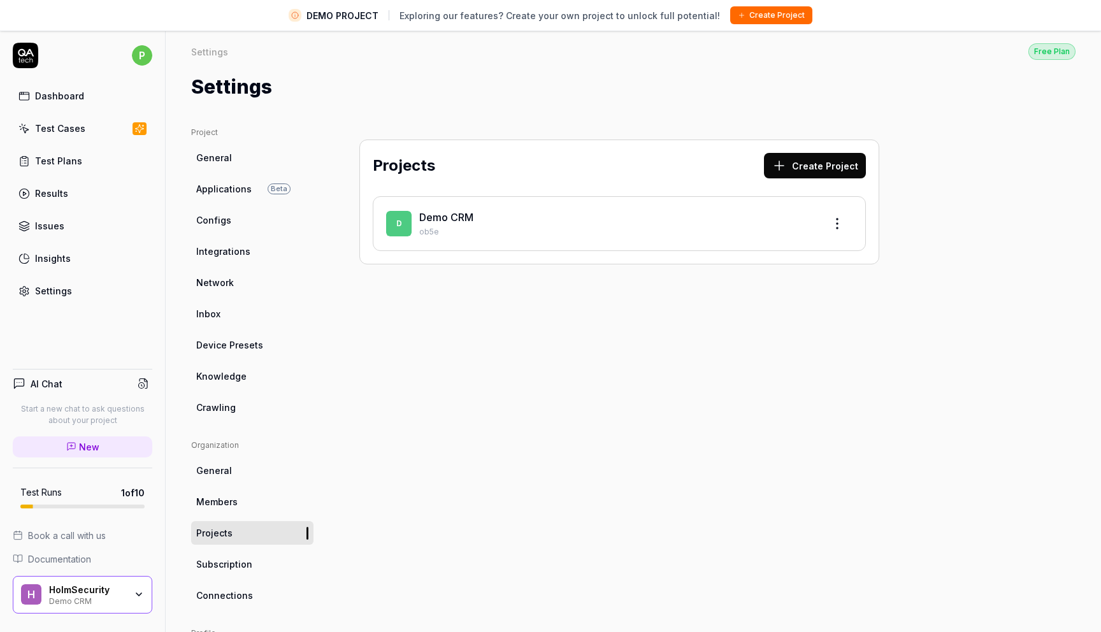
click at [66, 153] on link "Test Plans" at bounding box center [82, 160] width 139 height 25
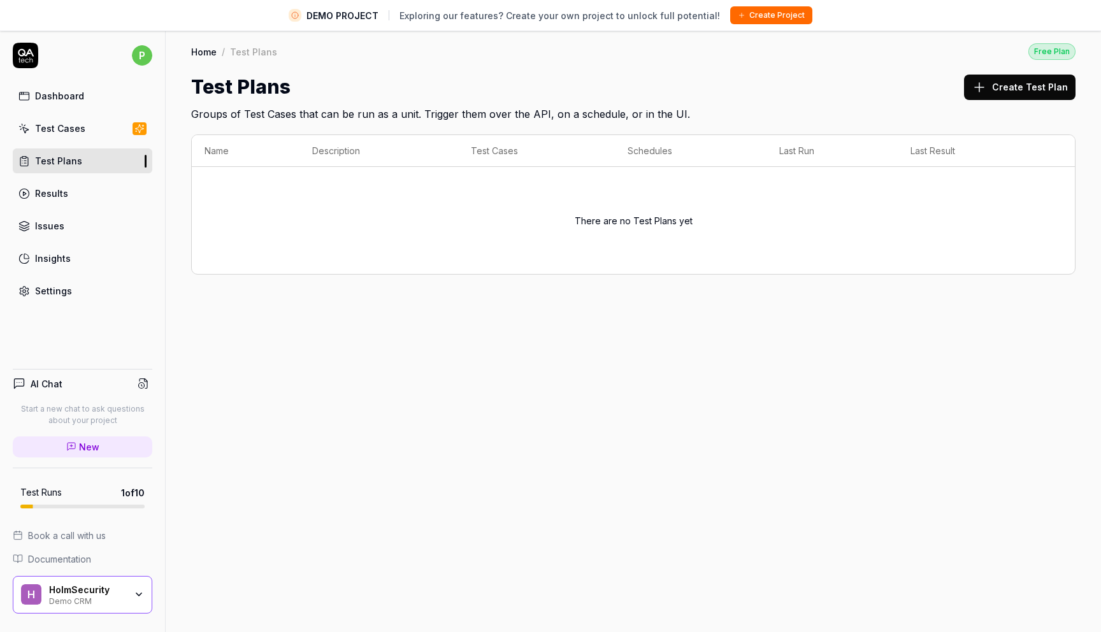
click at [65, 122] on div "Test Cases" at bounding box center [60, 128] width 50 height 13
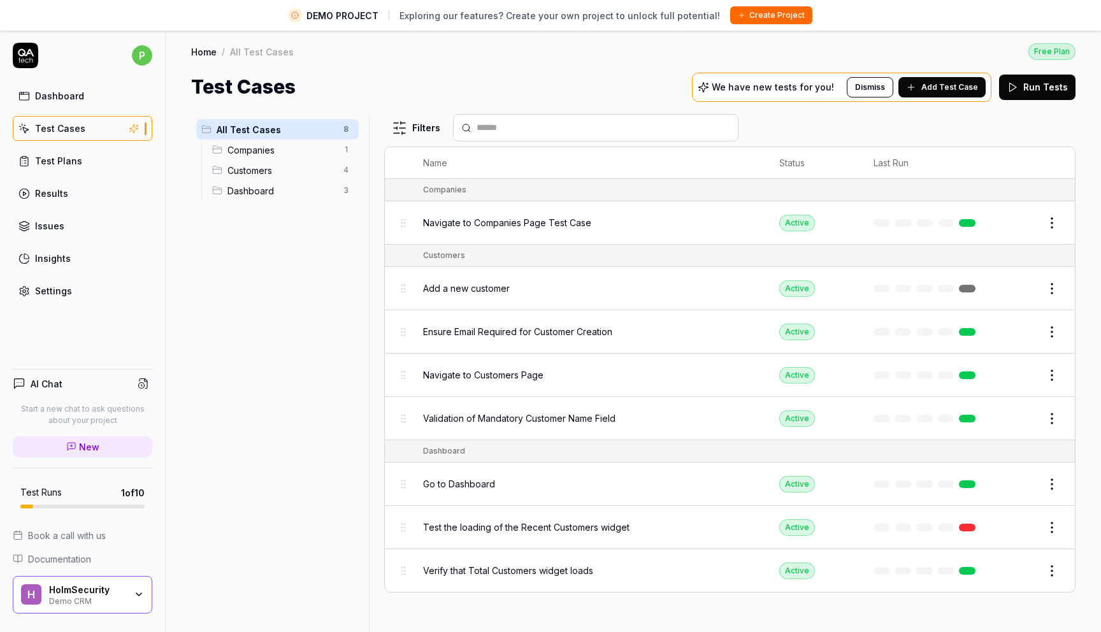
click at [1058, 83] on button "Run Tests" at bounding box center [1037, 87] width 76 height 25
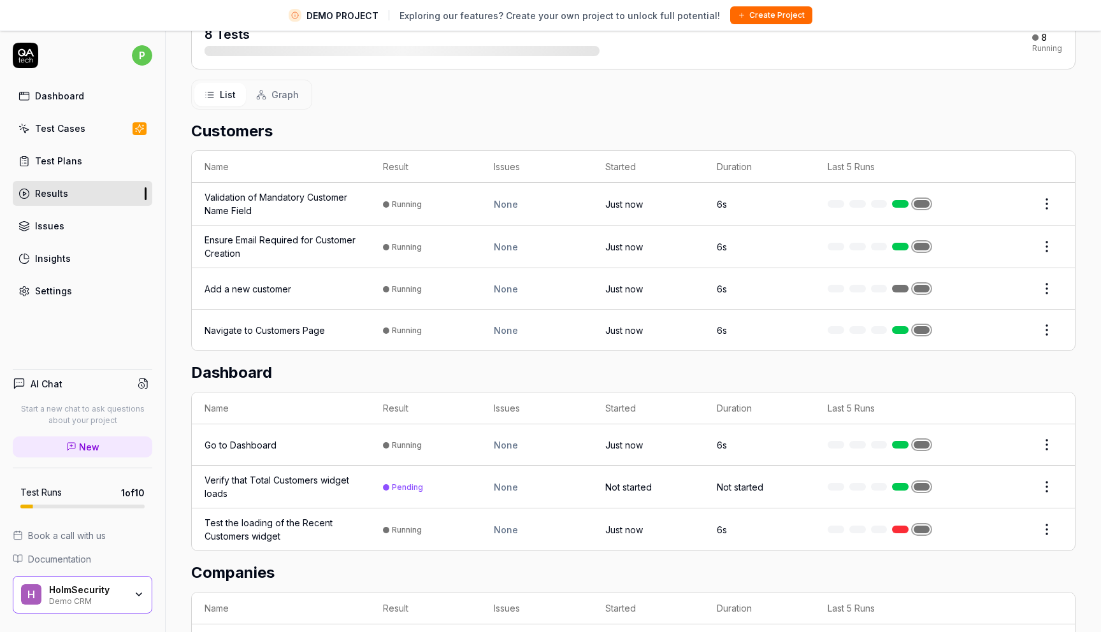
scroll to position [30, 0]
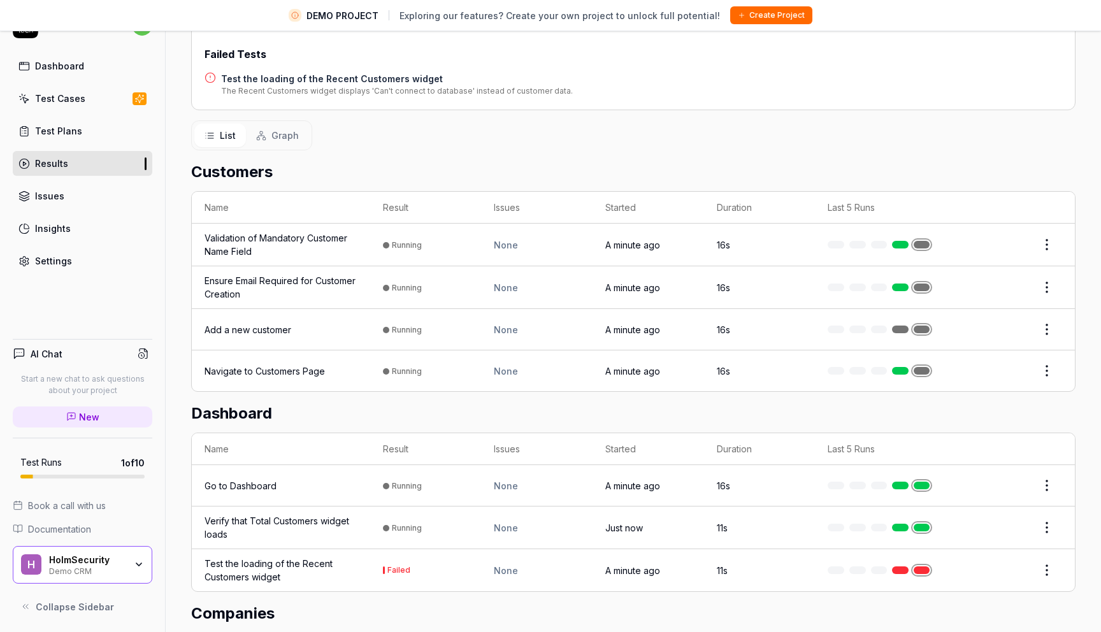
click at [895, 566] on link at bounding box center [900, 570] width 17 height 8
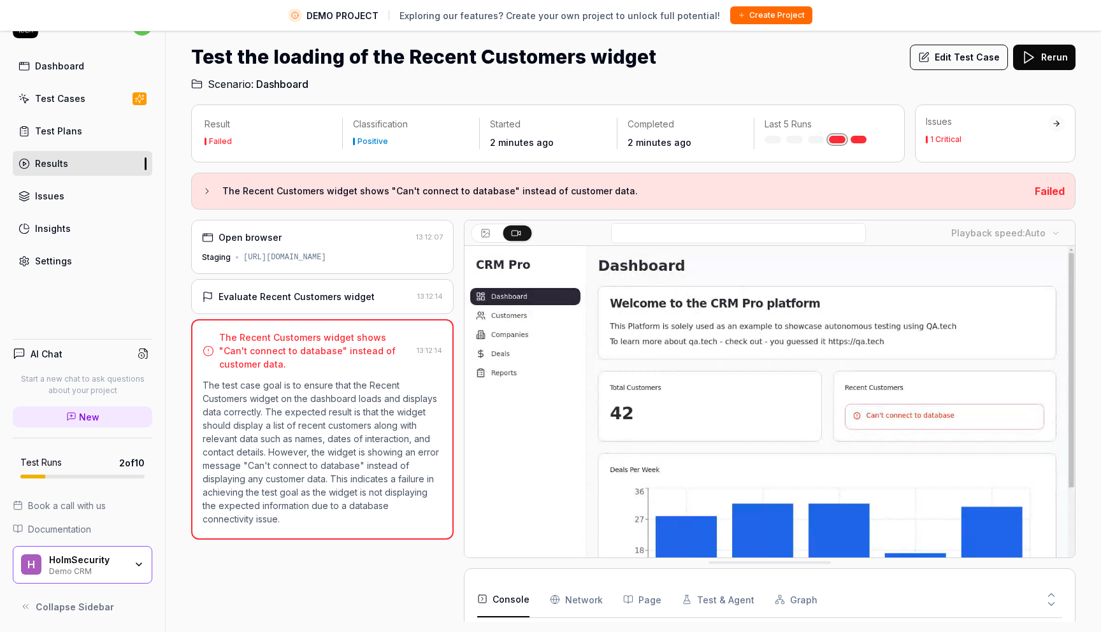
click at [210, 189] on icon at bounding box center [207, 191] width 10 height 10
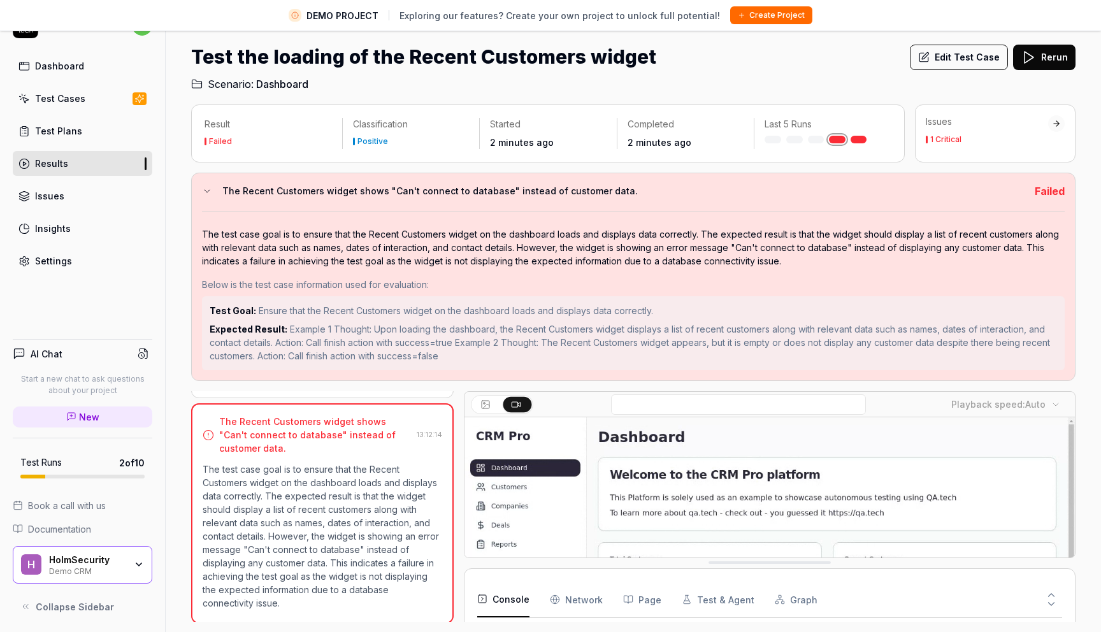
scroll to position [83, 0]
click at [371, 446] on div "The Recent Customers widget shows "Can't connect to database" instead of custom…" at bounding box center [315, 438] width 192 height 40
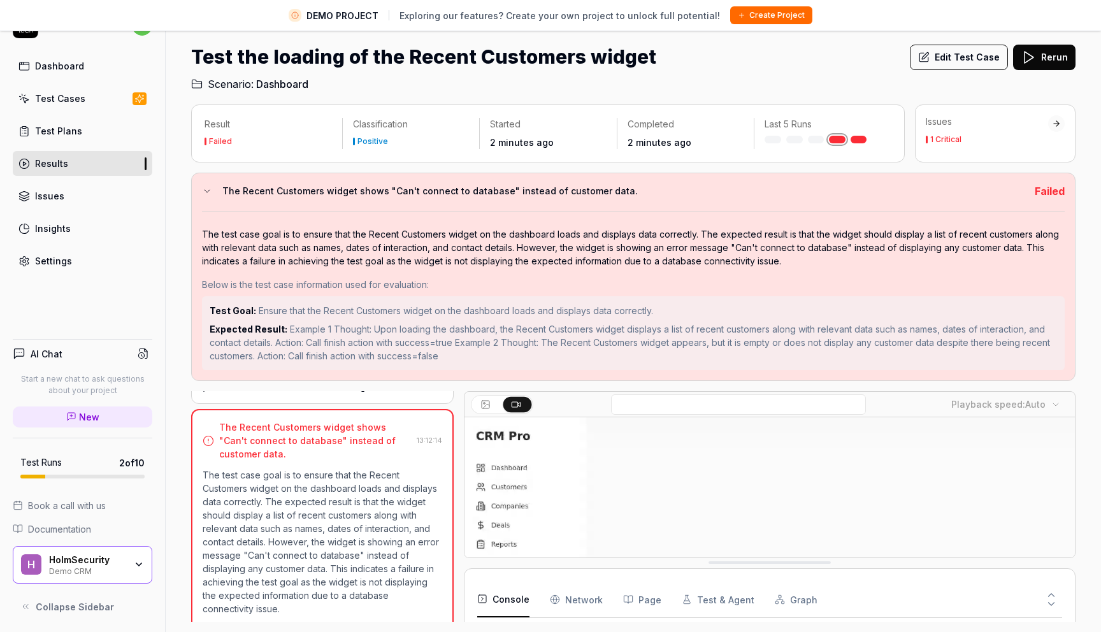
scroll to position [66, 0]
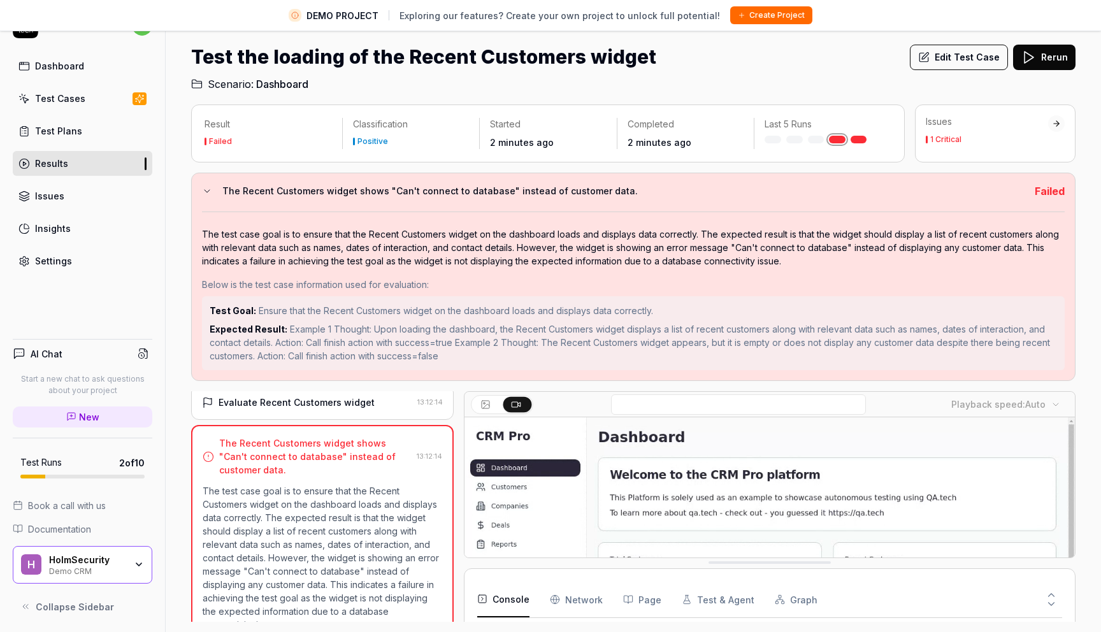
click at [587, 590] on Requests "Network" at bounding box center [576, 599] width 53 height 36
click at [650, 594] on button "Page" at bounding box center [642, 599] width 38 height 36
click at [697, 601] on button "Test & Agent" at bounding box center [717, 599] width 73 height 36
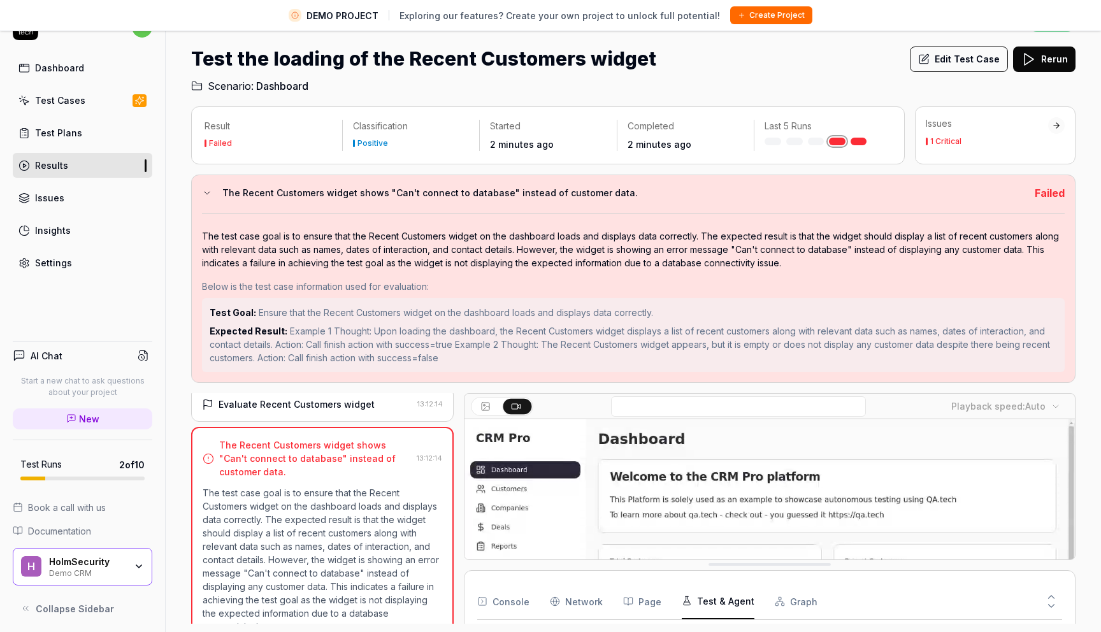
click at [265, 141] on div "Failed" at bounding box center [267, 144] width 127 height 13
click at [374, 140] on div "Positive" at bounding box center [372, 143] width 31 height 8
click at [552, 152] on div "Result Failed Classification Positive Started 2 minutes ago Completed 2 minutes…" at bounding box center [547, 135] width 713 height 58
click at [667, 152] on div "Result Failed Classification Positive Started 2 minutes ago Completed 2 minutes…" at bounding box center [547, 135] width 713 height 58
click at [865, 146] on div "Last 5 Runs" at bounding box center [822, 135] width 138 height 31
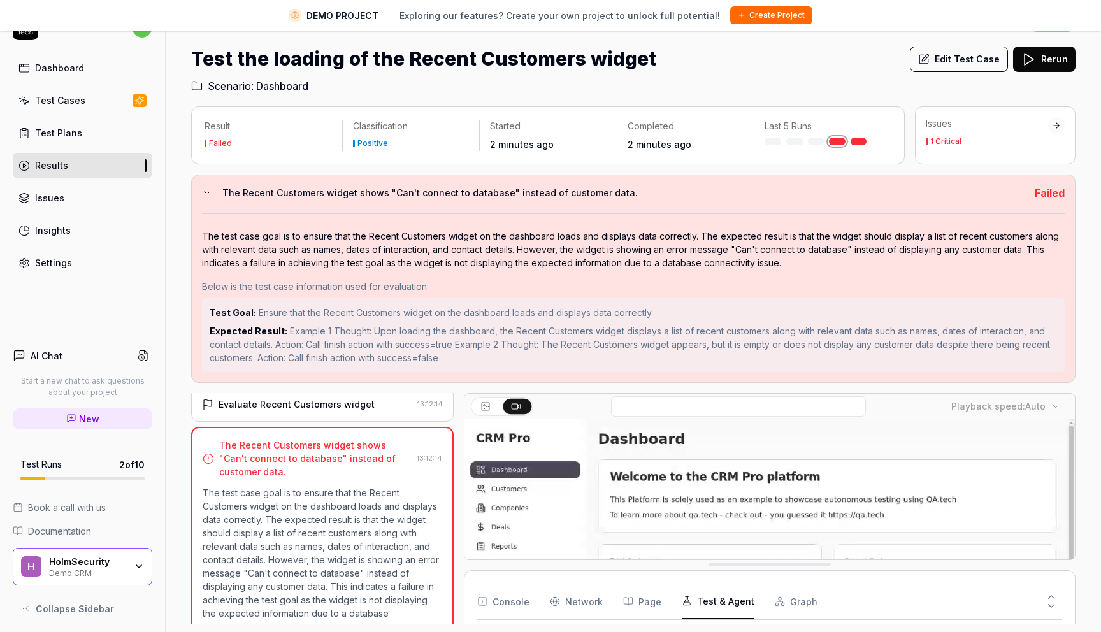
click at [863, 145] on div "Last 5 Runs" at bounding box center [822, 135] width 138 height 31
click at [857, 143] on link at bounding box center [858, 142] width 17 height 8
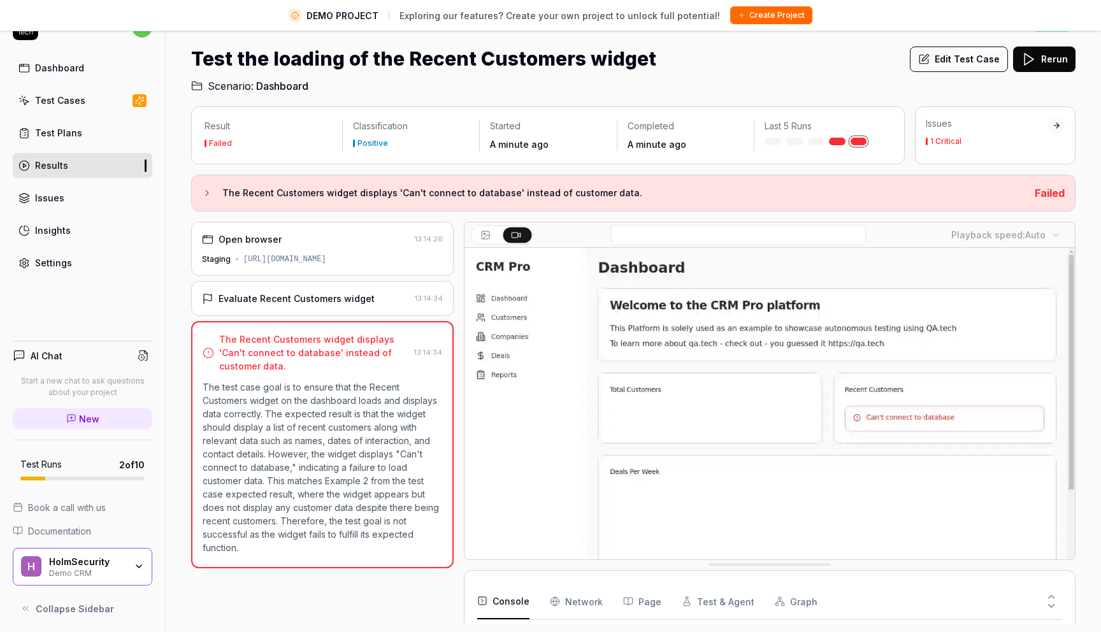
click at [811, 188] on h3 "The Recent Customers widget displays 'Can't connect to database' instead of cus…" at bounding box center [623, 192] width 802 height 15
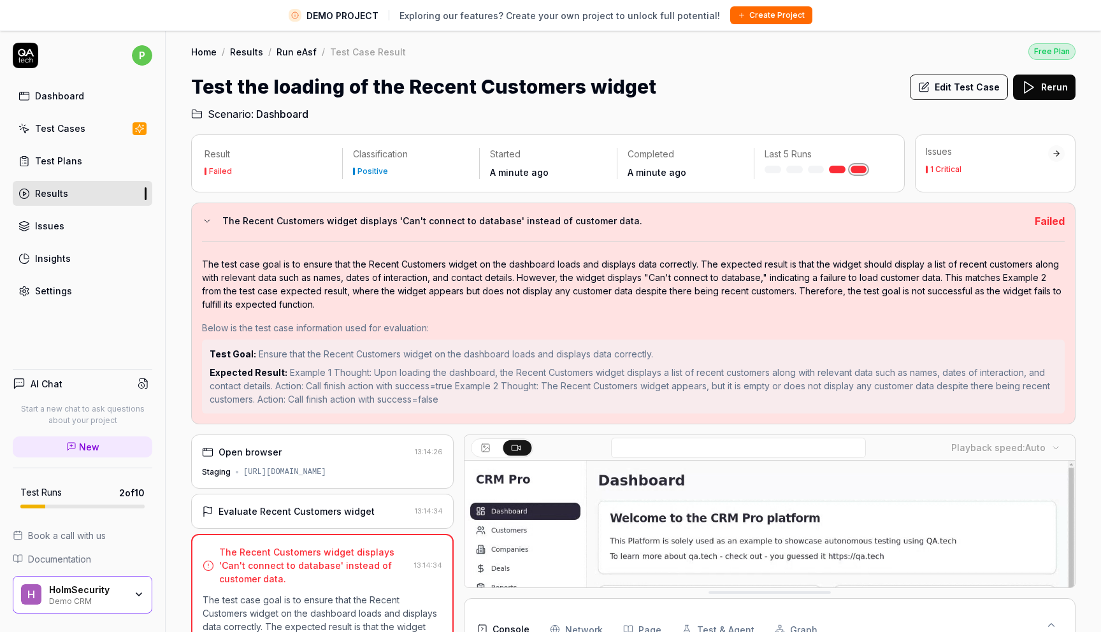
click at [83, 157] on link "Test Plans" at bounding box center [82, 160] width 139 height 25
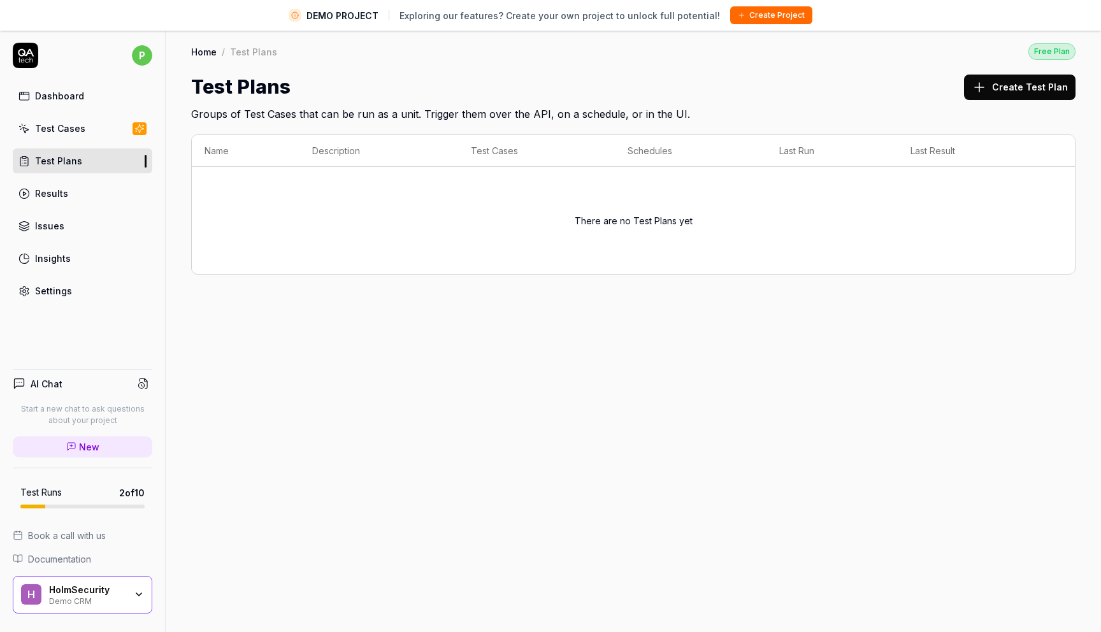
click at [52, 232] on link "Issues" at bounding box center [82, 225] width 139 height 25
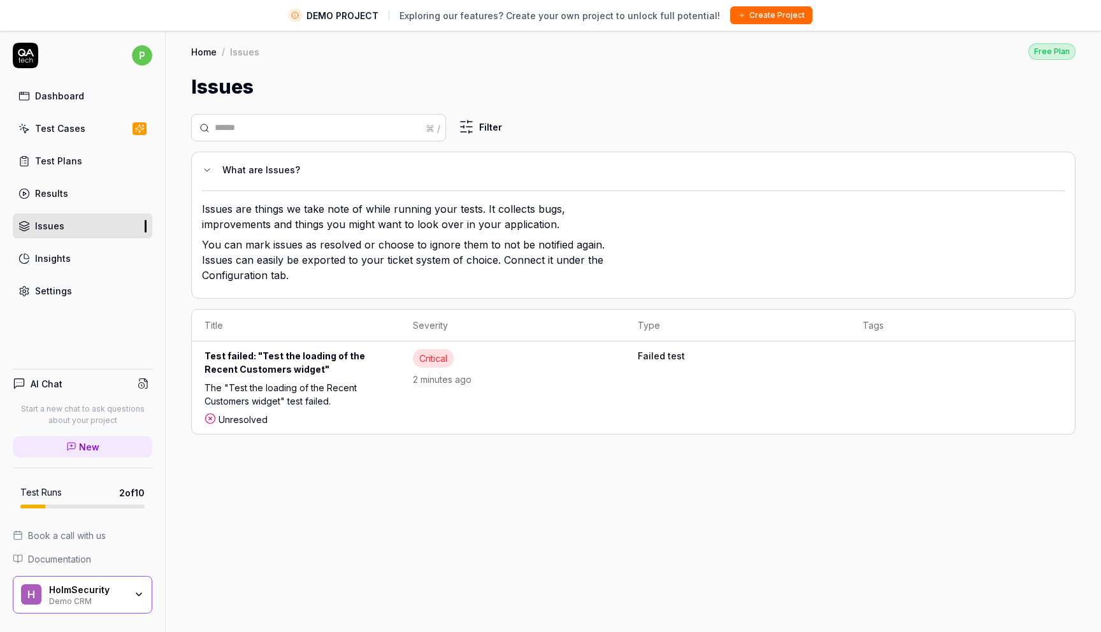
click at [59, 160] on div "Test Plans" at bounding box center [58, 160] width 47 height 13
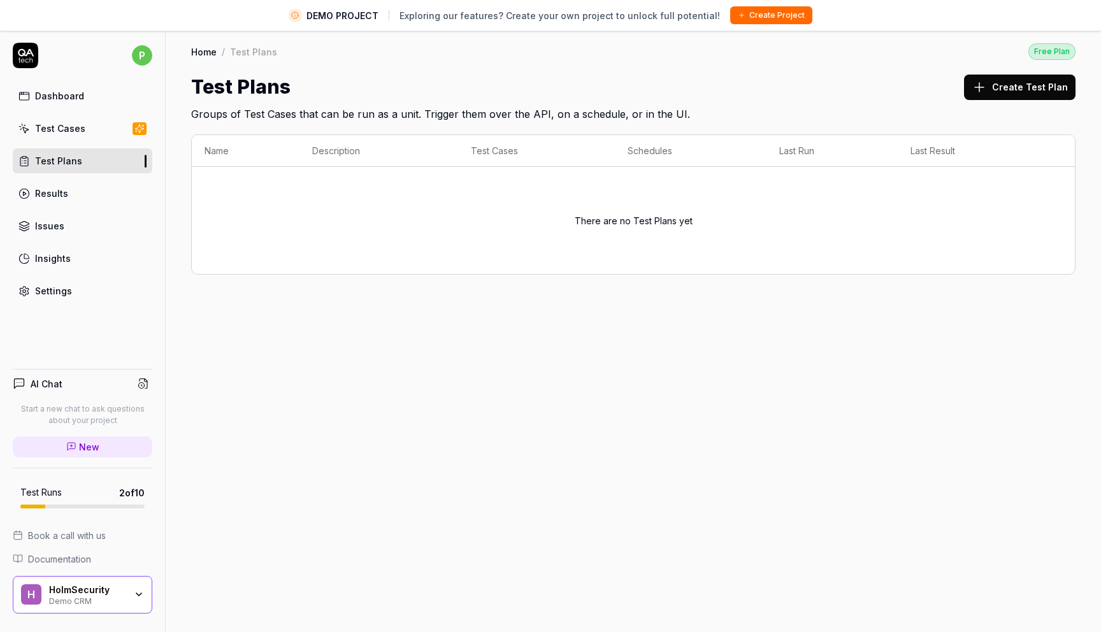
click at [60, 131] on div "Test Cases" at bounding box center [60, 128] width 50 height 13
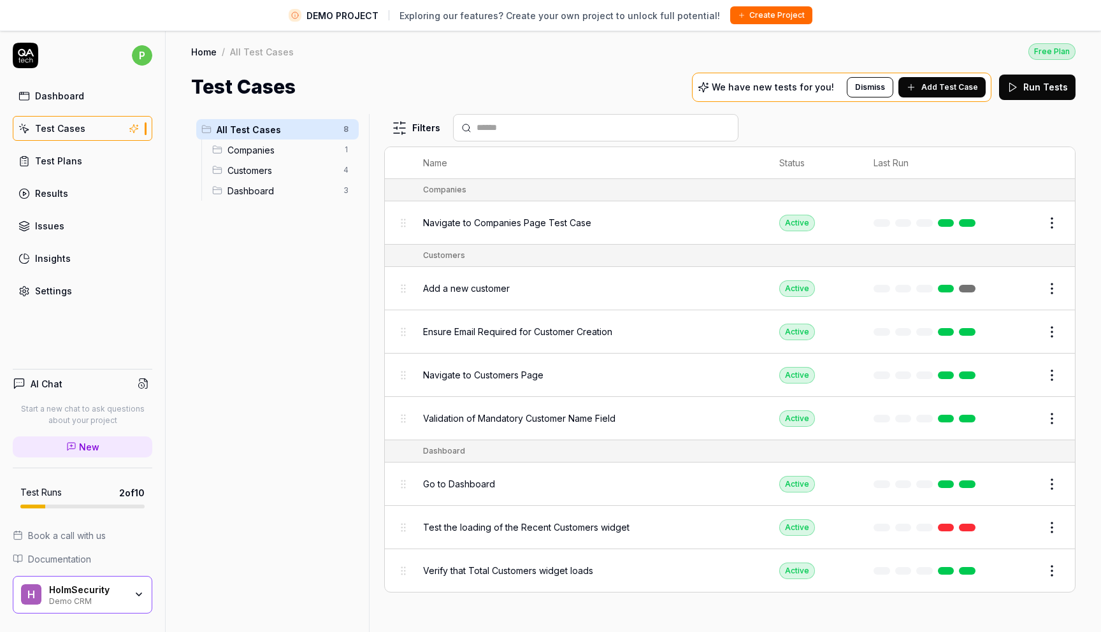
click at [16, 52] on icon at bounding box center [25, 55] width 25 height 25
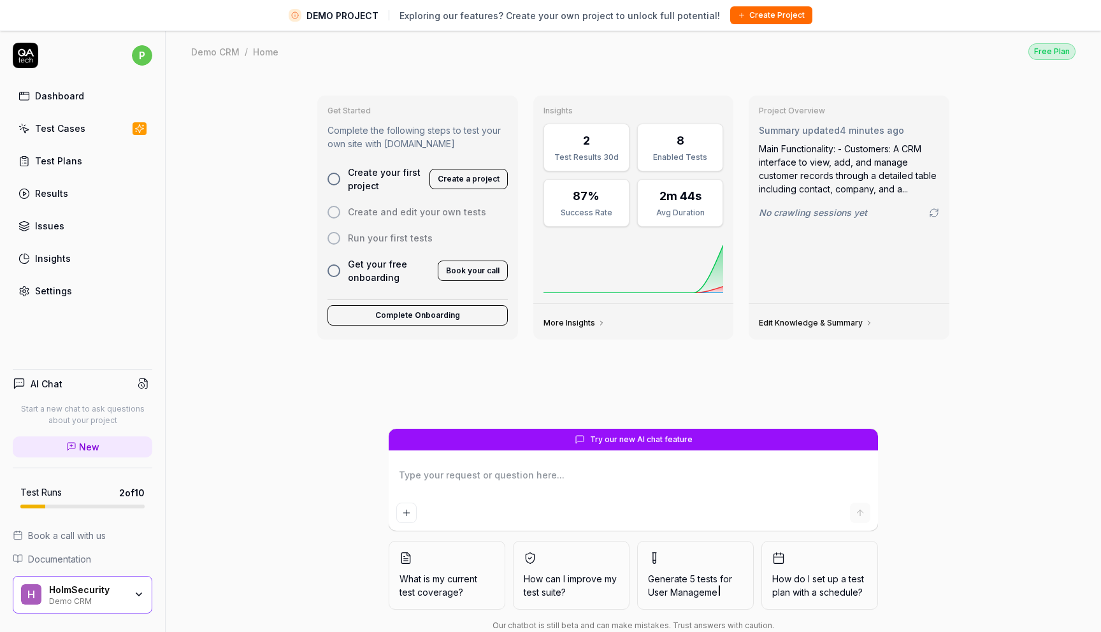
type textarea "*"
click at [74, 105] on link "Dashboard" at bounding box center [82, 95] width 139 height 25
click at [82, 132] on link "Test Cases" at bounding box center [82, 128] width 139 height 25
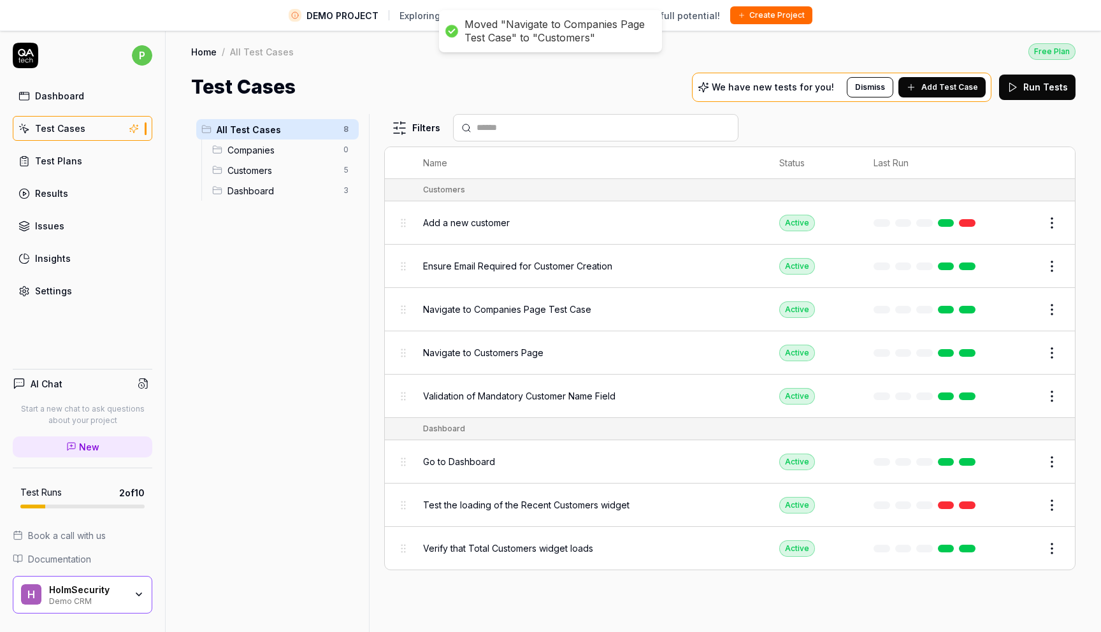
click at [420, 225] on td "Add a new customer" at bounding box center [588, 222] width 356 height 43
click at [434, 222] on span "Add a new customer" at bounding box center [466, 222] width 87 height 13
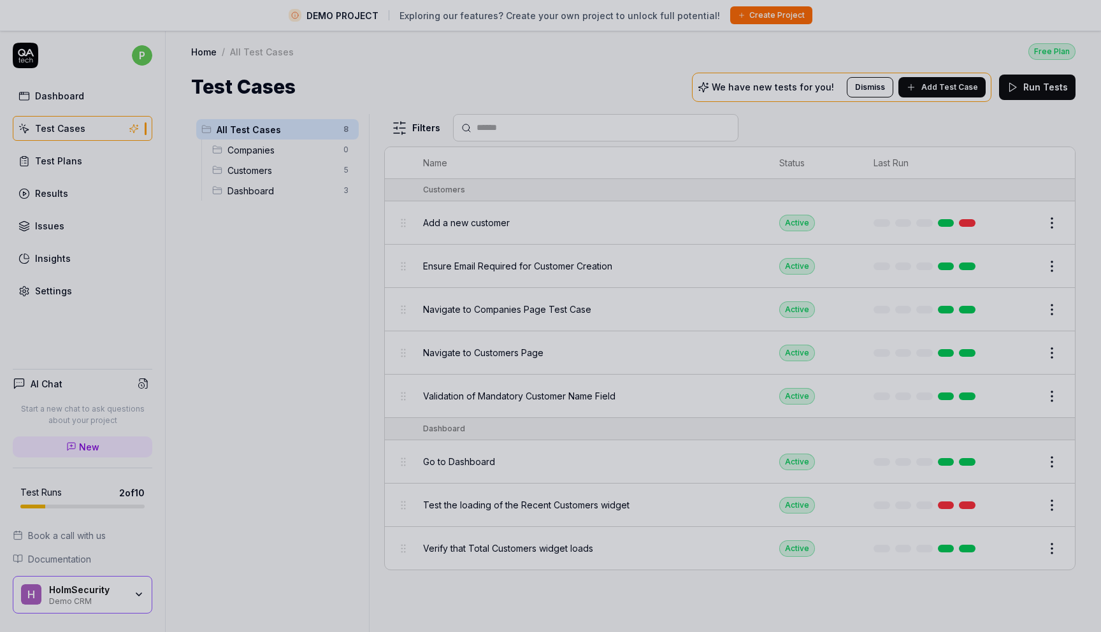
click at [514, 425] on div at bounding box center [550, 316] width 1101 height 632
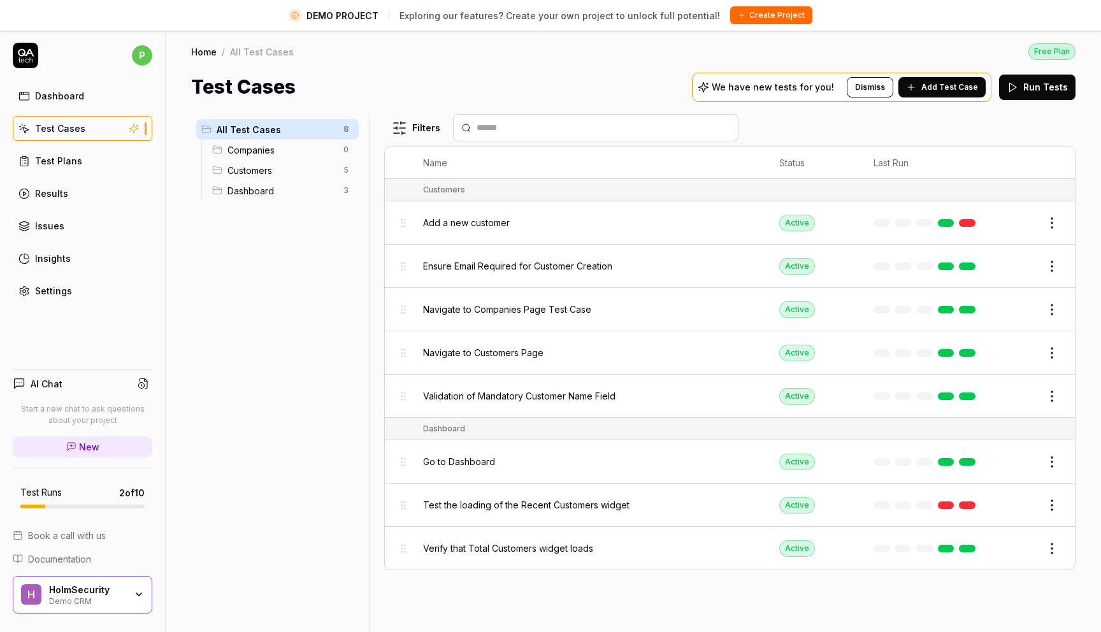
click at [531, 503] on span "Test the loading of the Recent Customers widget" at bounding box center [526, 504] width 206 height 13
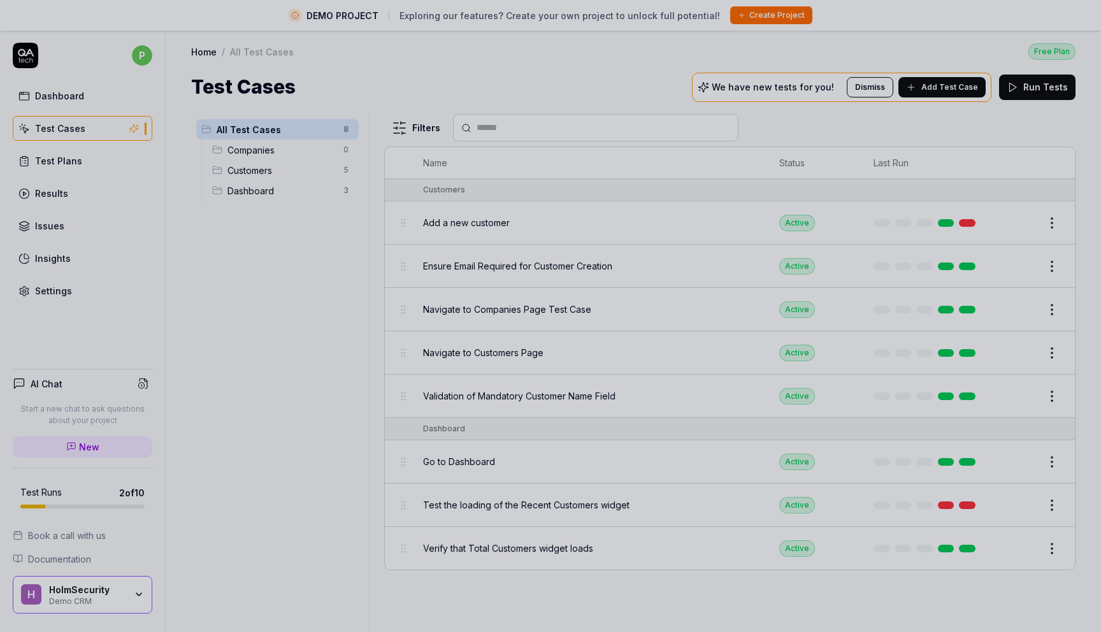
click at [550, 397] on div at bounding box center [550, 316] width 1101 height 632
